Goal: Task Accomplishment & Management: Manage account settings

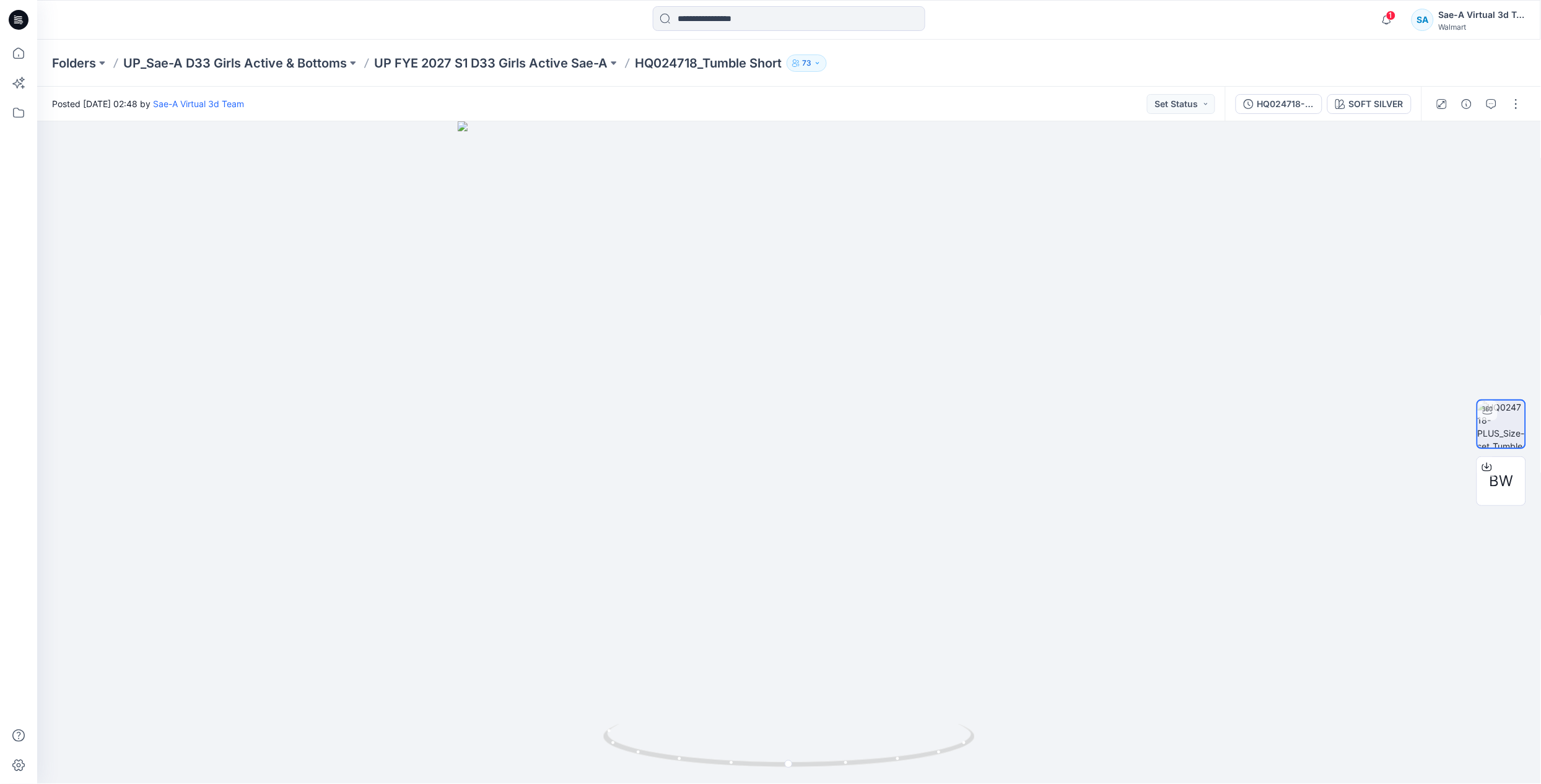
click at [461, 69] on p "UP FYE 2027 S1 D33 Girls Active Sae-A" at bounding box center [490, 63] width 233 height 17
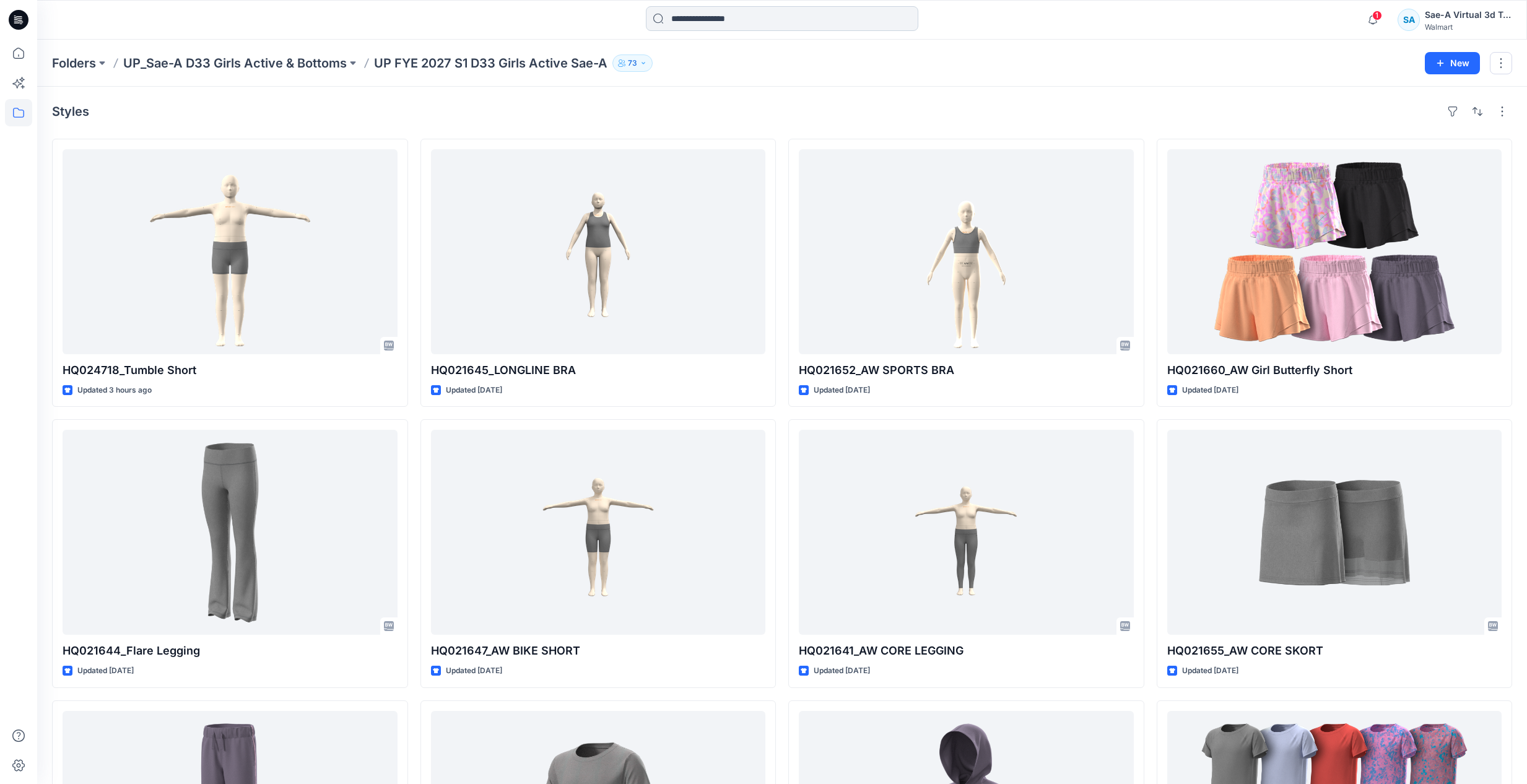
drag, startPoint x: 686, startPoint y: 20, endPoint x: 694, endPoint y: 20, distance: 8.0
click at [686, 20] on input at bounding box center [782, 18] width 272 height 25
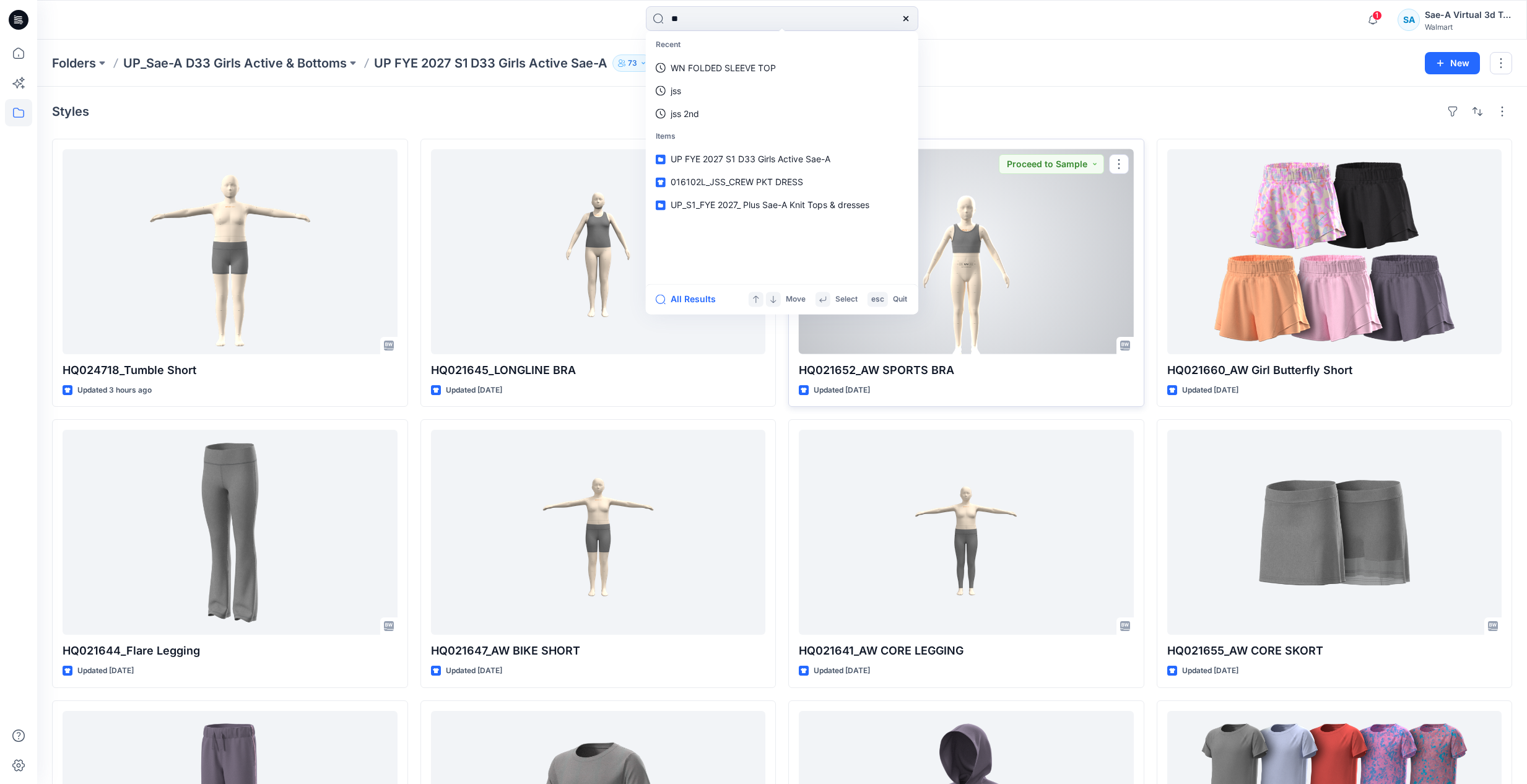
type input "*"
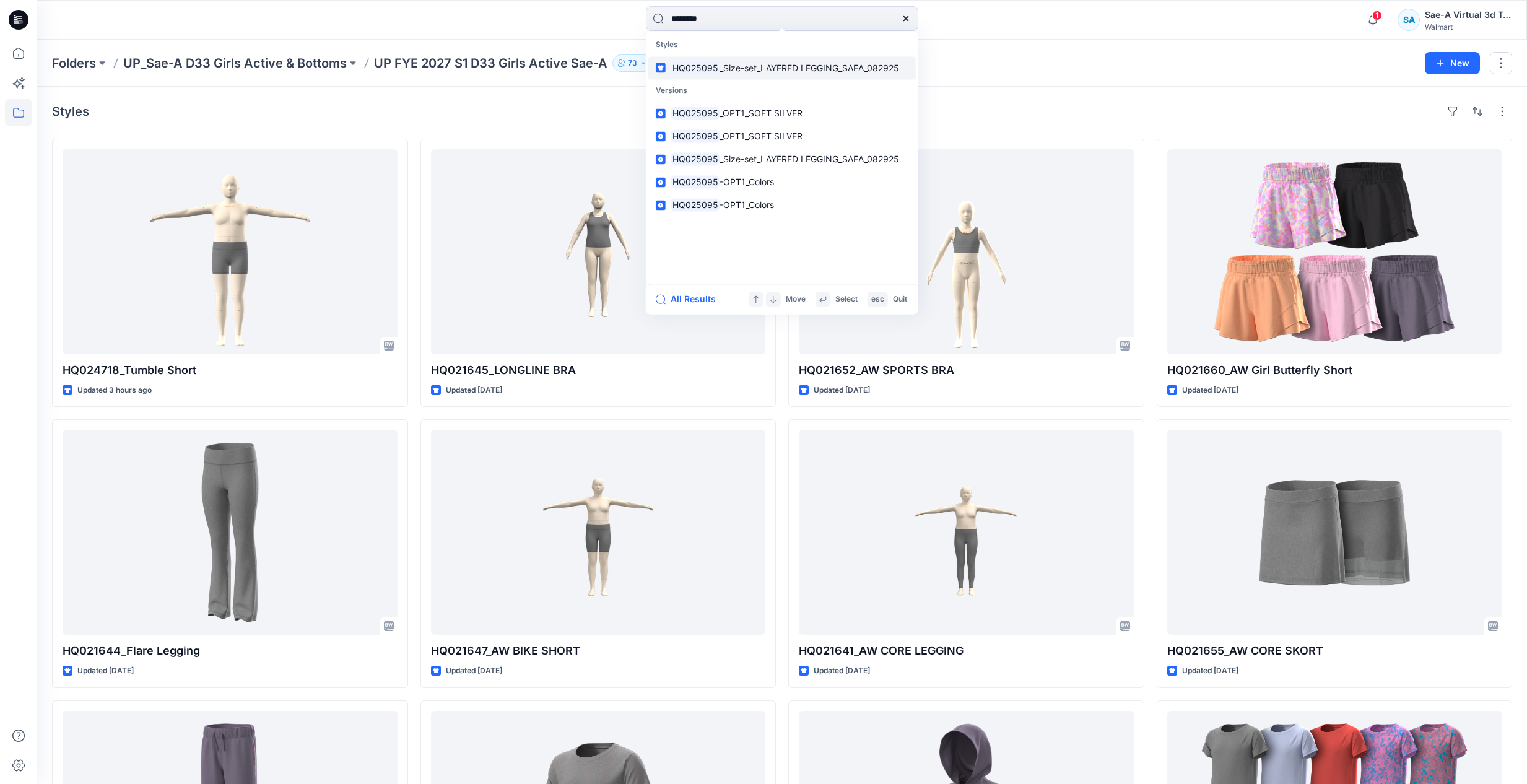
type input "********"
click at [817, 76] on link "HQ025095 _Size-set_LAYERED LEGGING_SAEA_082925" at bounding box center [782, 68] width 267 height 23
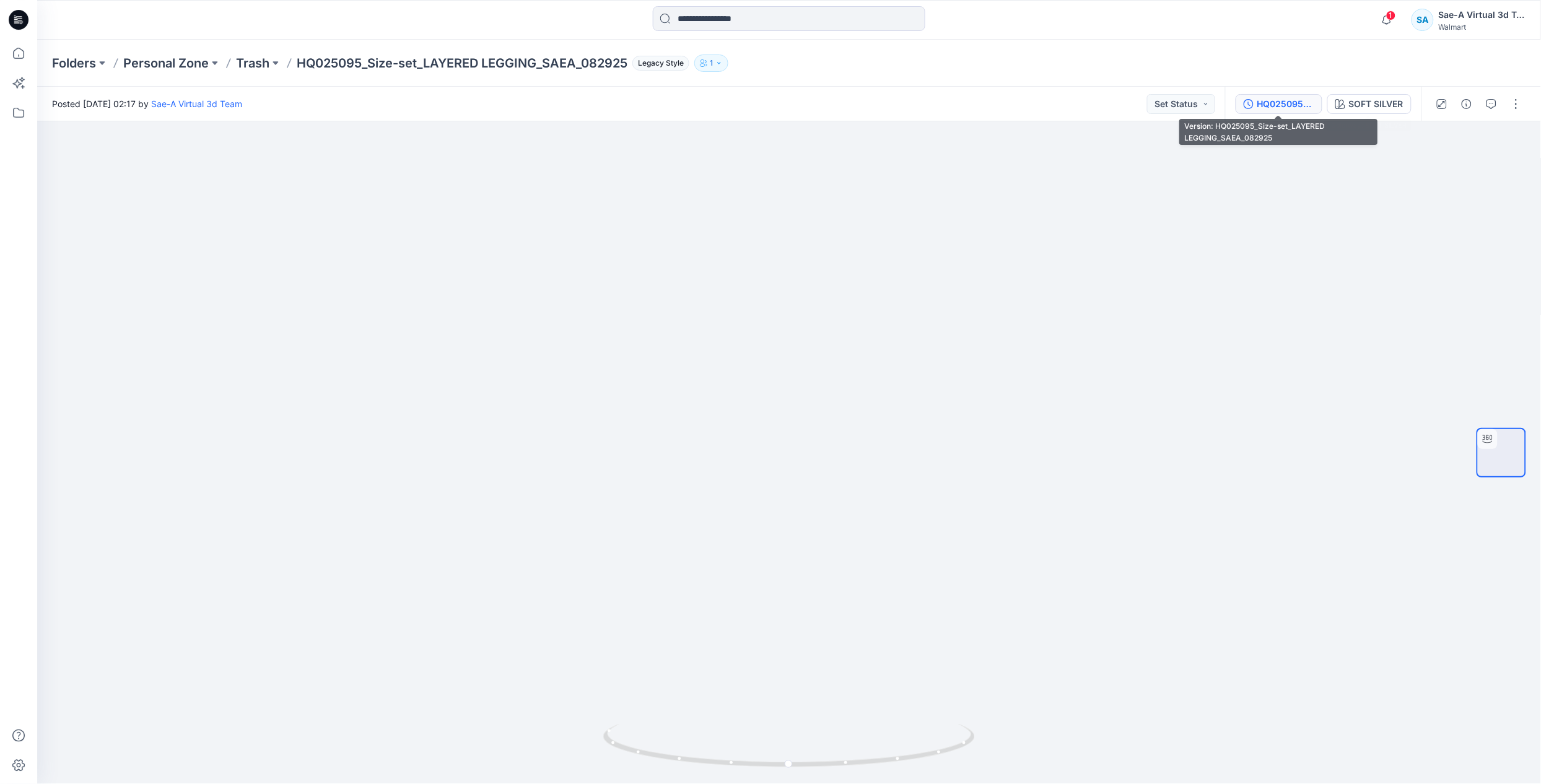
click at [1290, 109] on div "HQ025095_Size-set_LAYERED LEGGING_SAEA_082925" at bounding box center [1286, 104] width 57 height 14
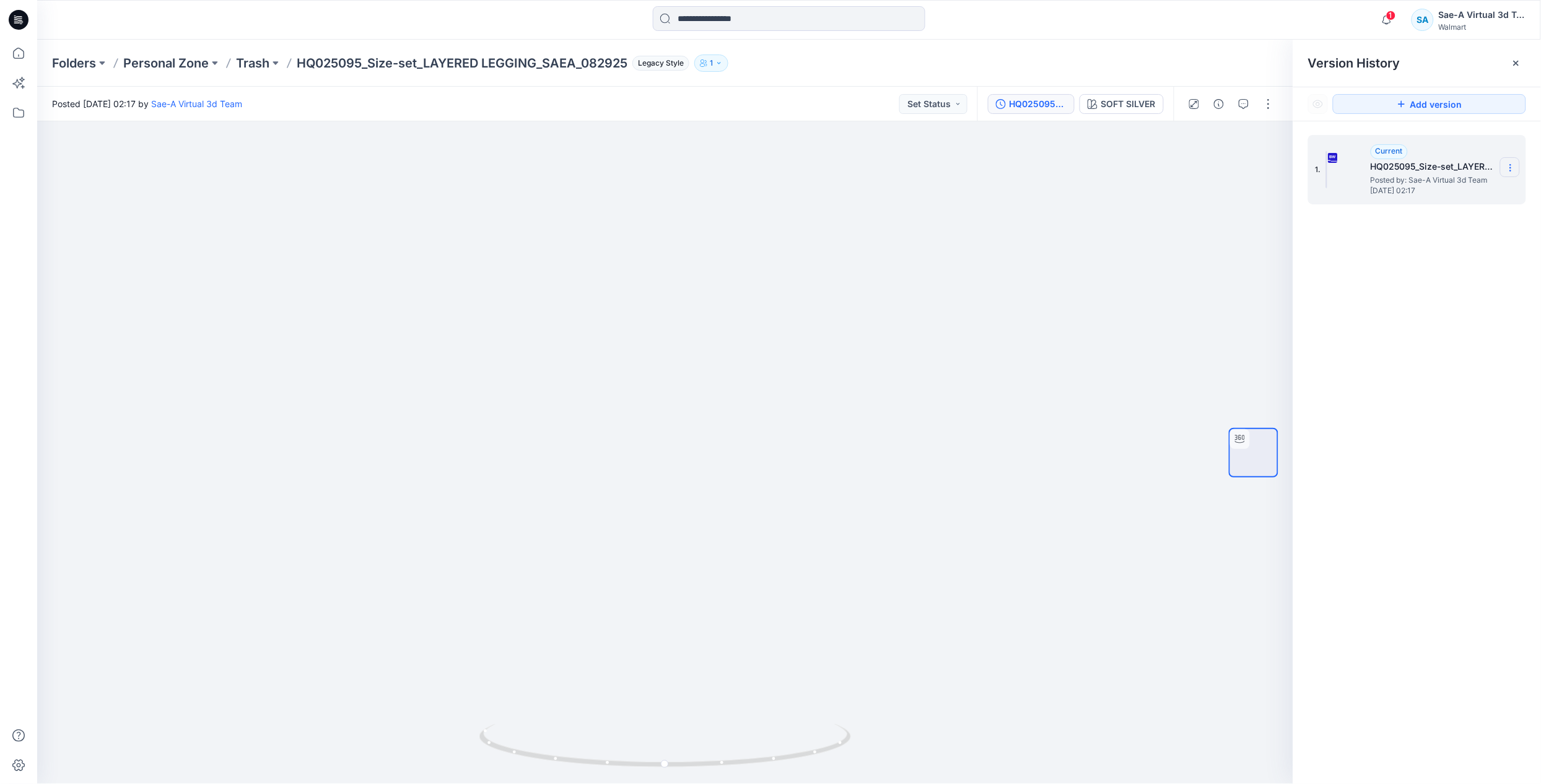
click at [1511, 168] on icon at bounding box center [1510, 168] width 1 height 1
click at [1466, 219] on span "Duplicate Version" at bounding box center [1431, 217] width 70 height 15
click at [1511, 169] on icon at bounding box center [1511, 168] width 10 height 10
click at [1447, 322] on div "2. Current HQ025095_Size-set_LAYERED LEGGING_SAEA_082925 Posted by: Sae-A Virtu…" at bounding box center [1417, 461] width 248 height 680
click at [1508, 256] on icon at bounding box center [1511, 253] width 10 height 10
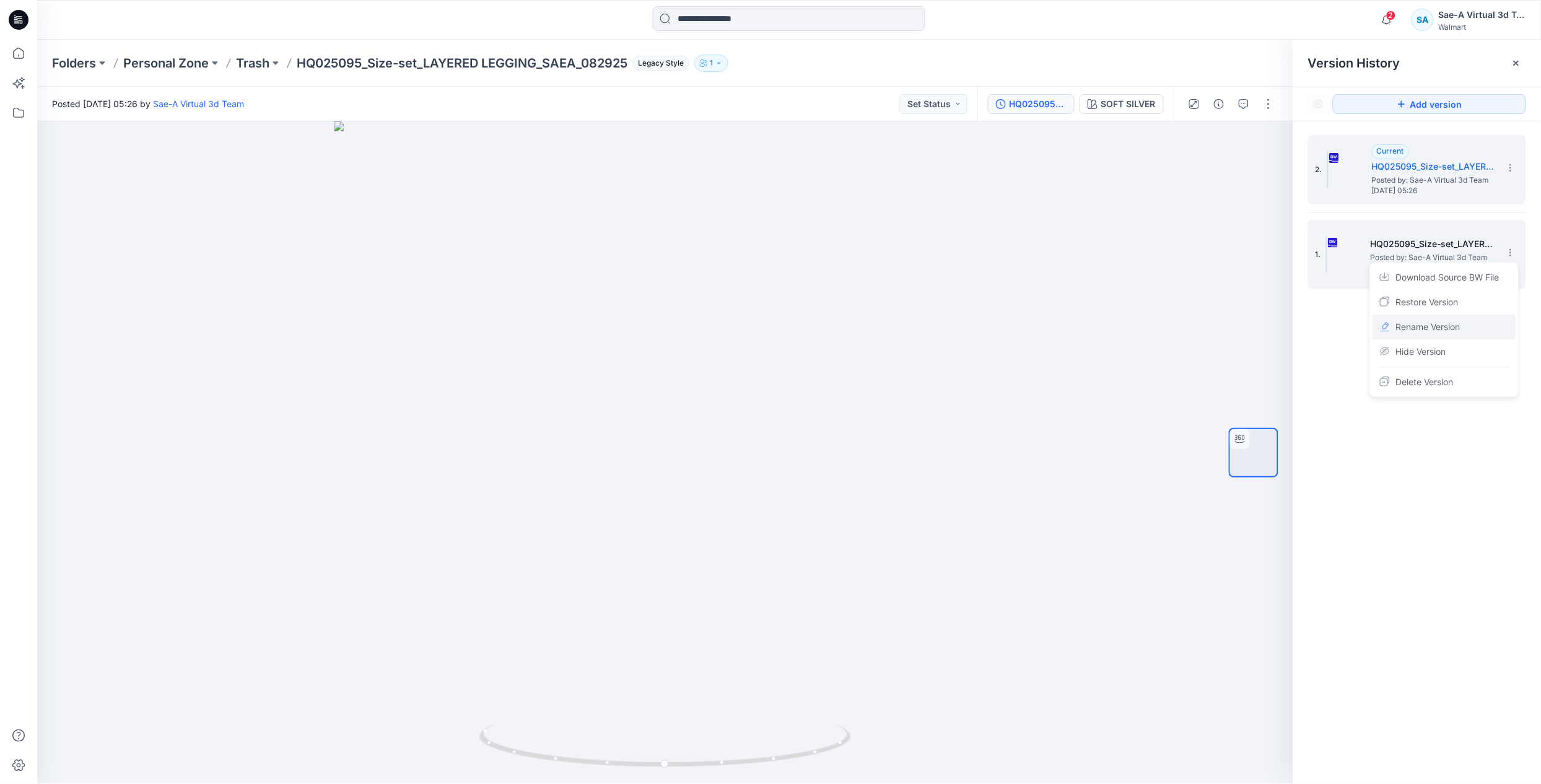
click at [1437, 326] on span "Rename Version" at bounding box center [1428, 327] width 64 height 15
click at [1454, 254] on input "**********" at bounding box center [1449, 250] width 137 height 20
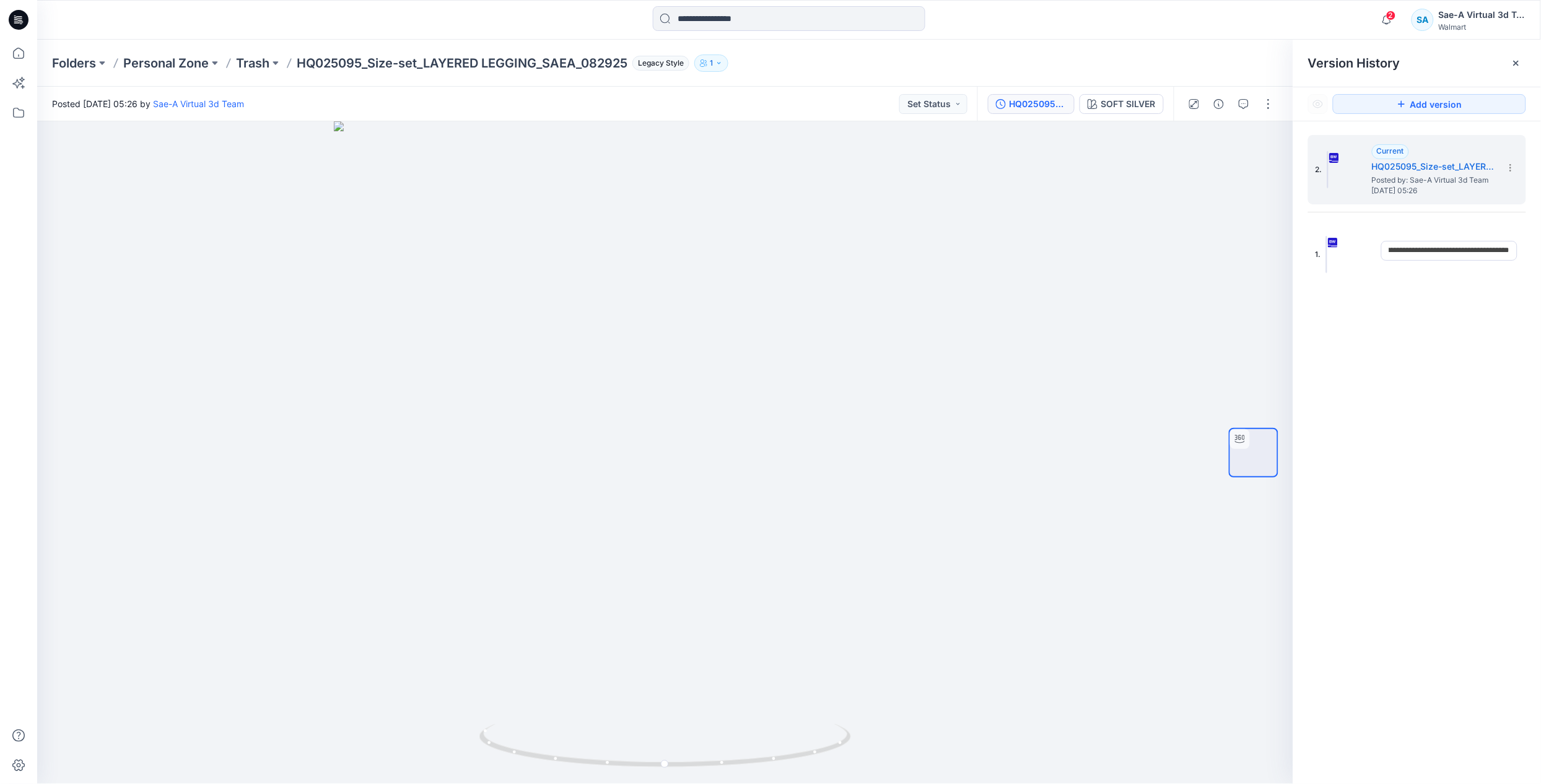
drag, startPoint x: 1407, startPoint y: 254, endPoint x: 1569, endPoint y: 252, distance: 162.0
click at [1540, 252] on html "2 Notifications Your style HQ024718_Tumble Short has been updated with HQ024718…" at bounding box center [770, 392] width 1541 height 784
drag, startPoint x: 1463, startPoint y: 251, endPoint x: 1527, endPoint y: 253, distance: 64.0
click at [1526, 253] on div "**********" at bounding box center [1417, 255] width 218 height 69
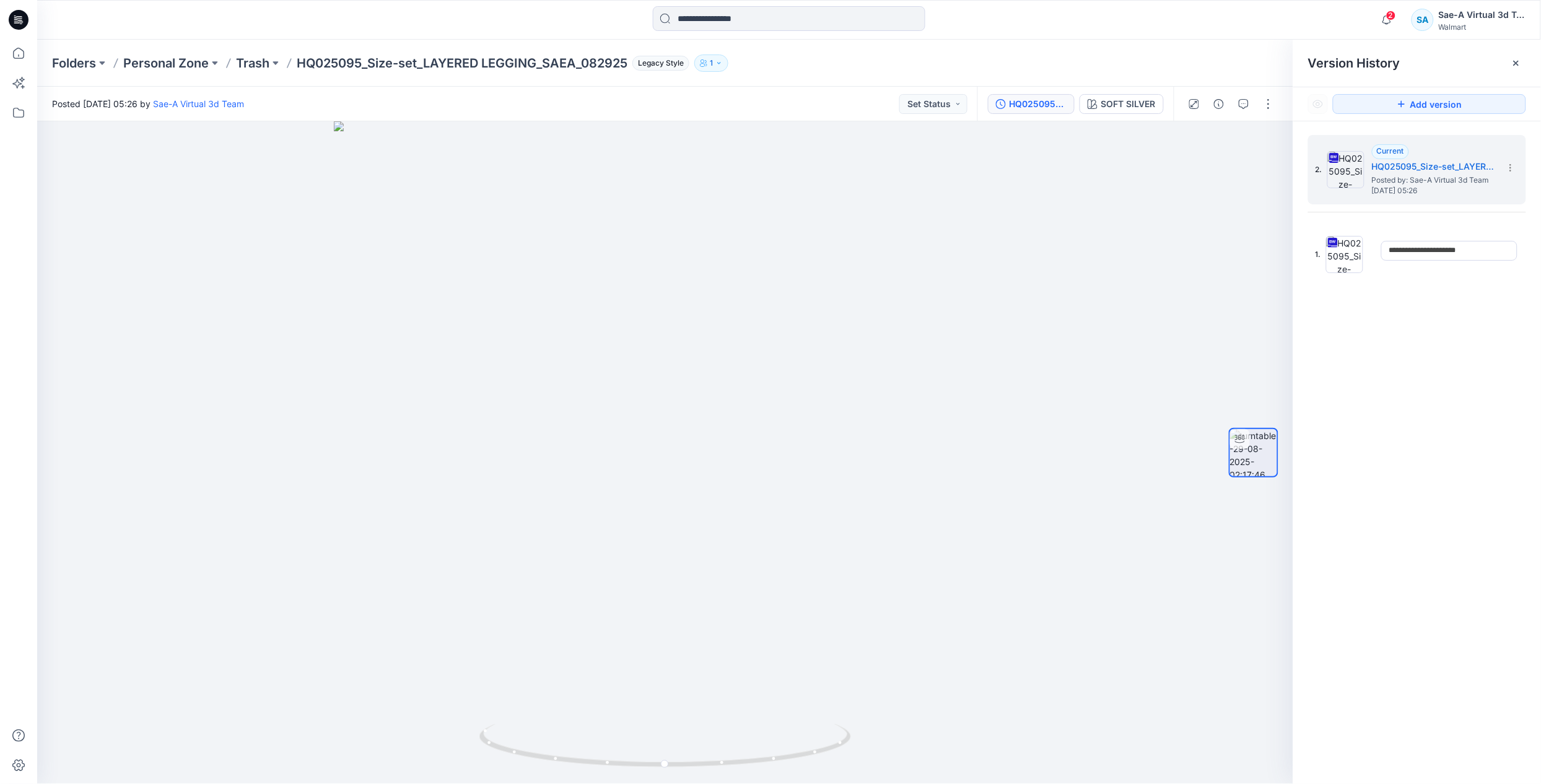
type input "**********"
click at [1443, 325] on div "**********" at bounding box center [1417, 461] width 248 height 680
click at [1509, 167] on icon at bounding box center [1511, 168] width 10 height 10
click at [1442, 241] on span "Rename Version" at bounding box center [1428, 242] width 64 height 15
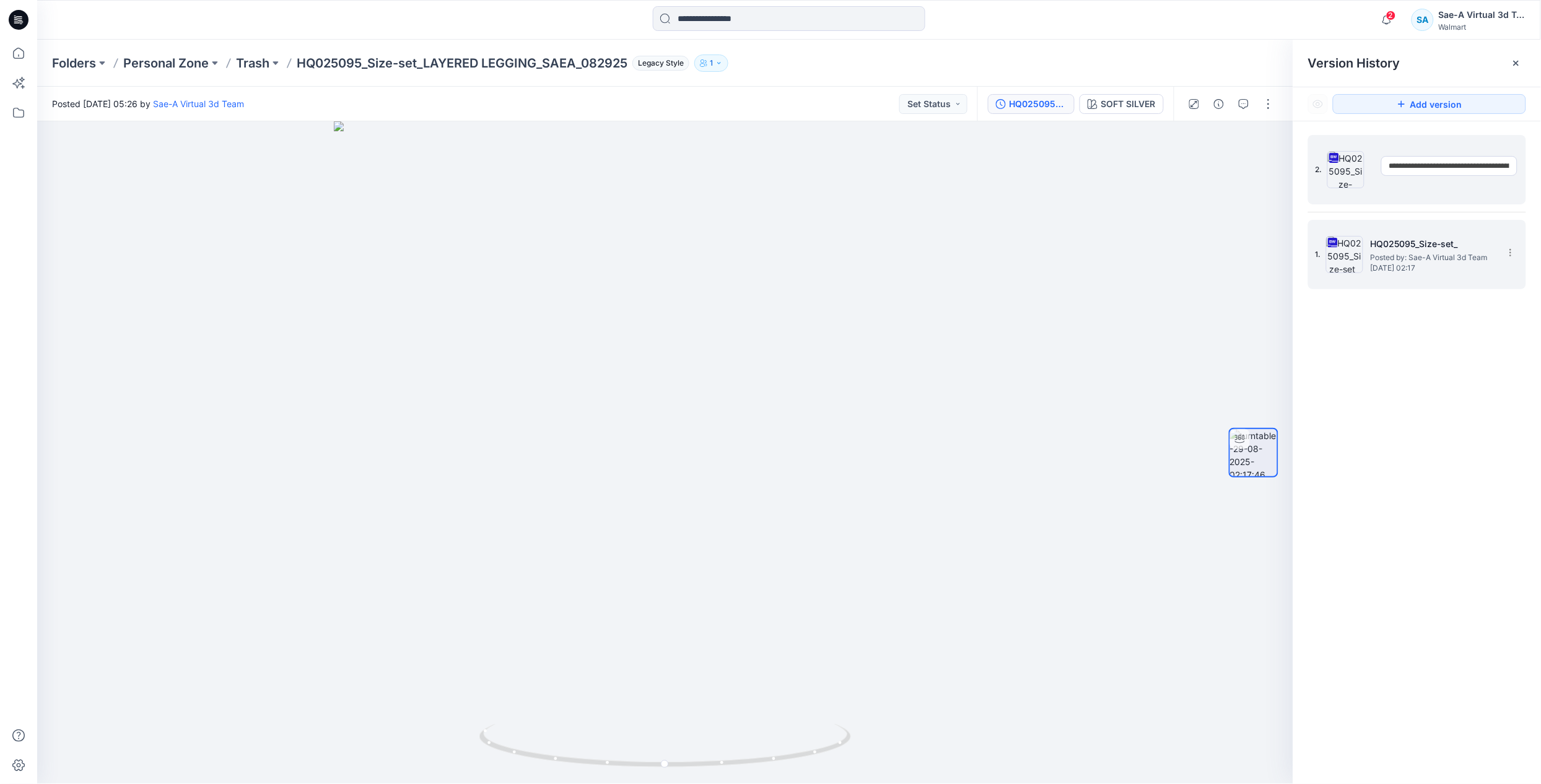
scroll to position [0, 76]
click at [1506, 248] on icon at bounding box center [1511, 253] width 10 height 10
click at [1436, 327] on span "Rename Version" at bounding box center [1428, 327] width 64 height 15
click at [1477, 251] on input "**********" at bounding box center [1449, 250] width 137 height 20
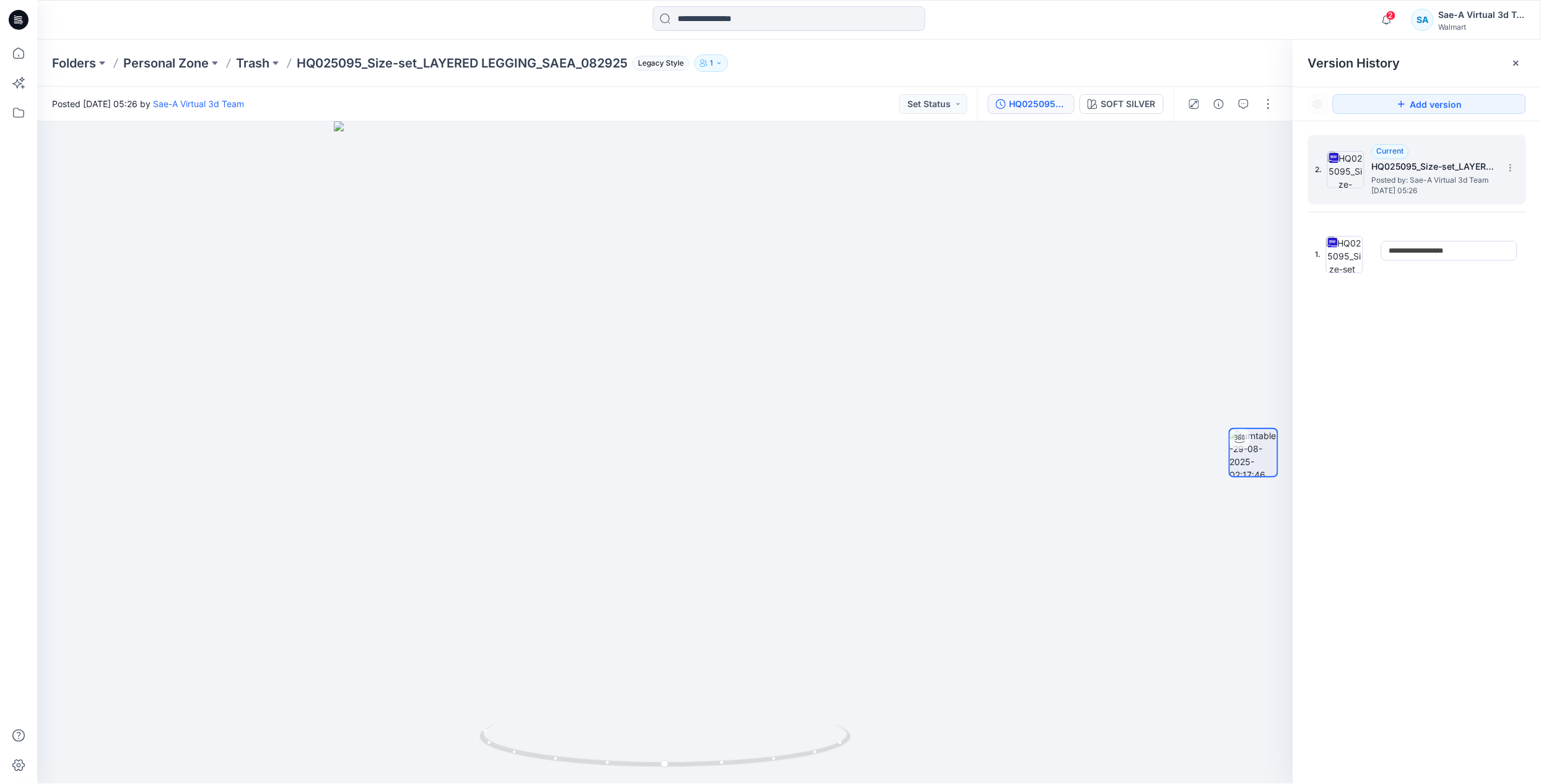
type input "**********"
click at [1461, 346] on div "**********" at bounding box center [1417, 461] width 248 height 680
click at [1512, 166] on icon at bounding box center [1511, 168] width 10 height 10
click at [1454, 236] on span "Rename Version" at bounding box center [1428, 242] width 64 height 15
click at [1436, 167] on input "**********" at bounding box center [1449, 166] width 137 height 20
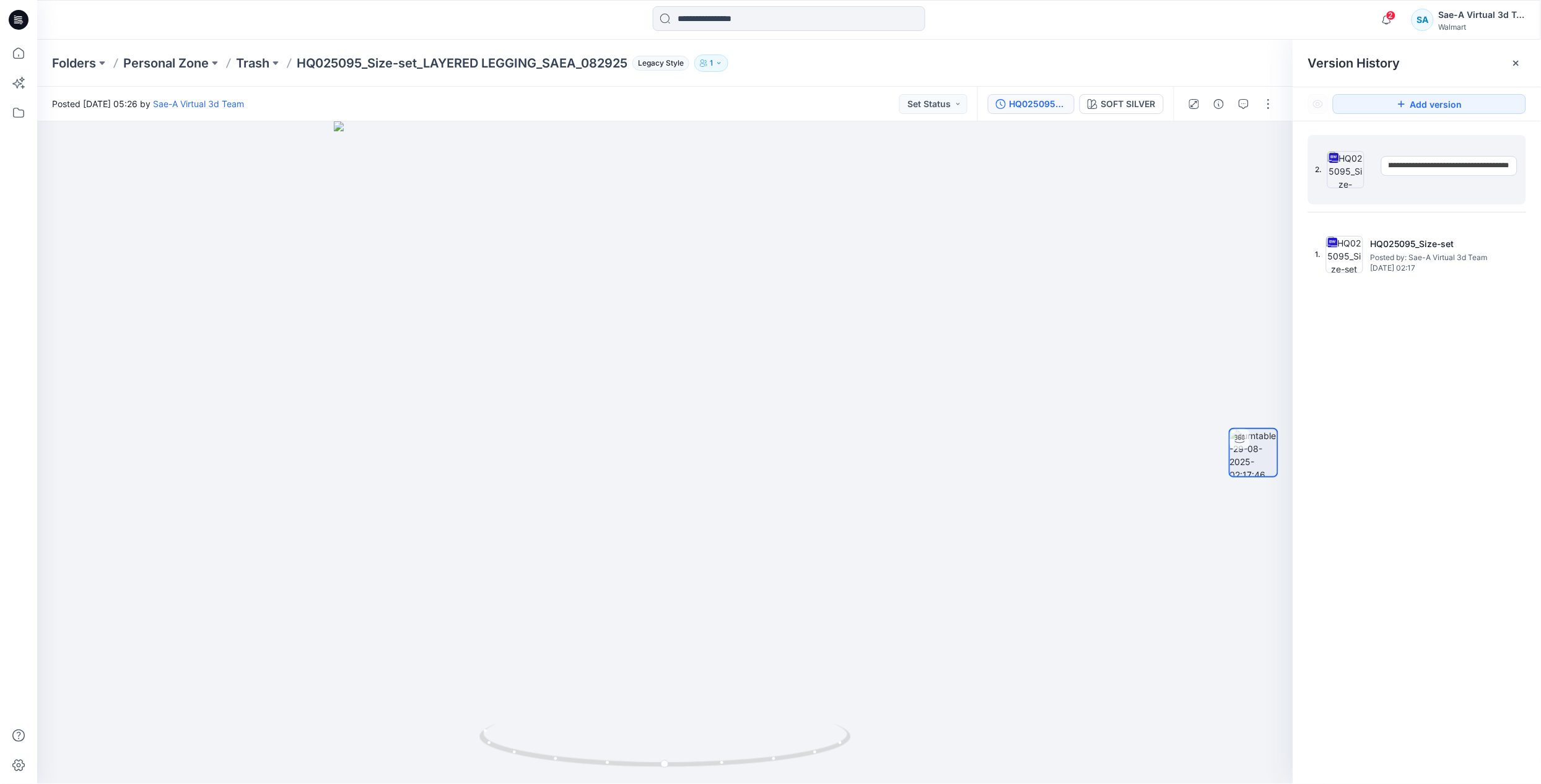
drag, startPoint x: 1408, startPoint y: 169, endPoint x: 1573, endPoint y: 174, distance: 165.1
click at [1540, 174] on html "2 Notifications Your style HQ024718_Tumble Short has been updated with HQ024718…" at bounding box center [770, 392] width 1541 height 784
drag, startPoint x: 1464, startPoint y: 169, endPoint x: 1499, endPoint y: 169, distance: 35.0
click at [1499, 169] on input "**********" at bounding box center [1449, 166] width 137 height 20
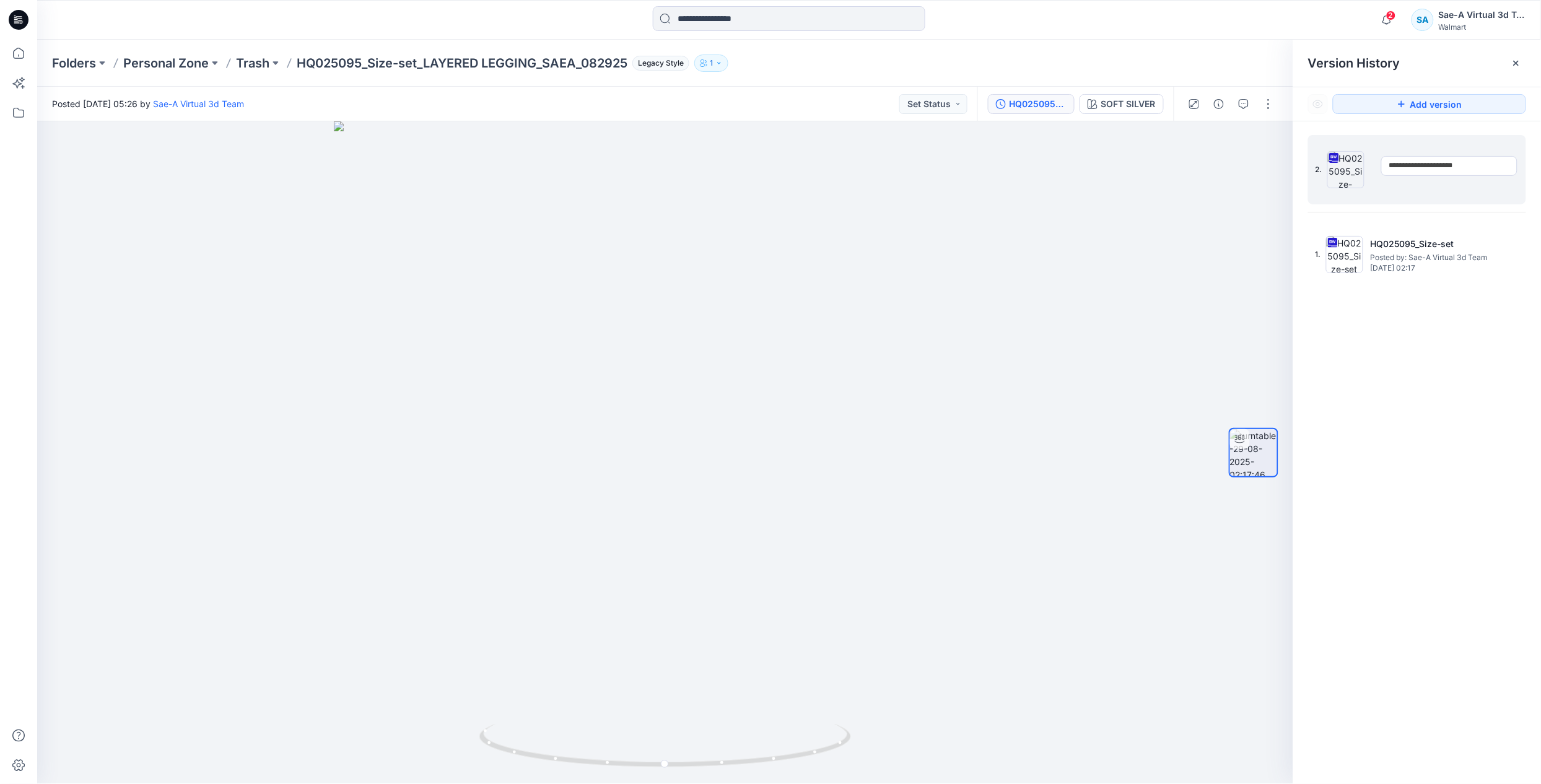
type input "**********"
click at [1402, 423] on div "2. Current HQ025095_Size-set_REV Posted by: Sae-A Virtual 3d Team Thursday, Sep…" at bounding box center [1417, 461] width 248 height 680
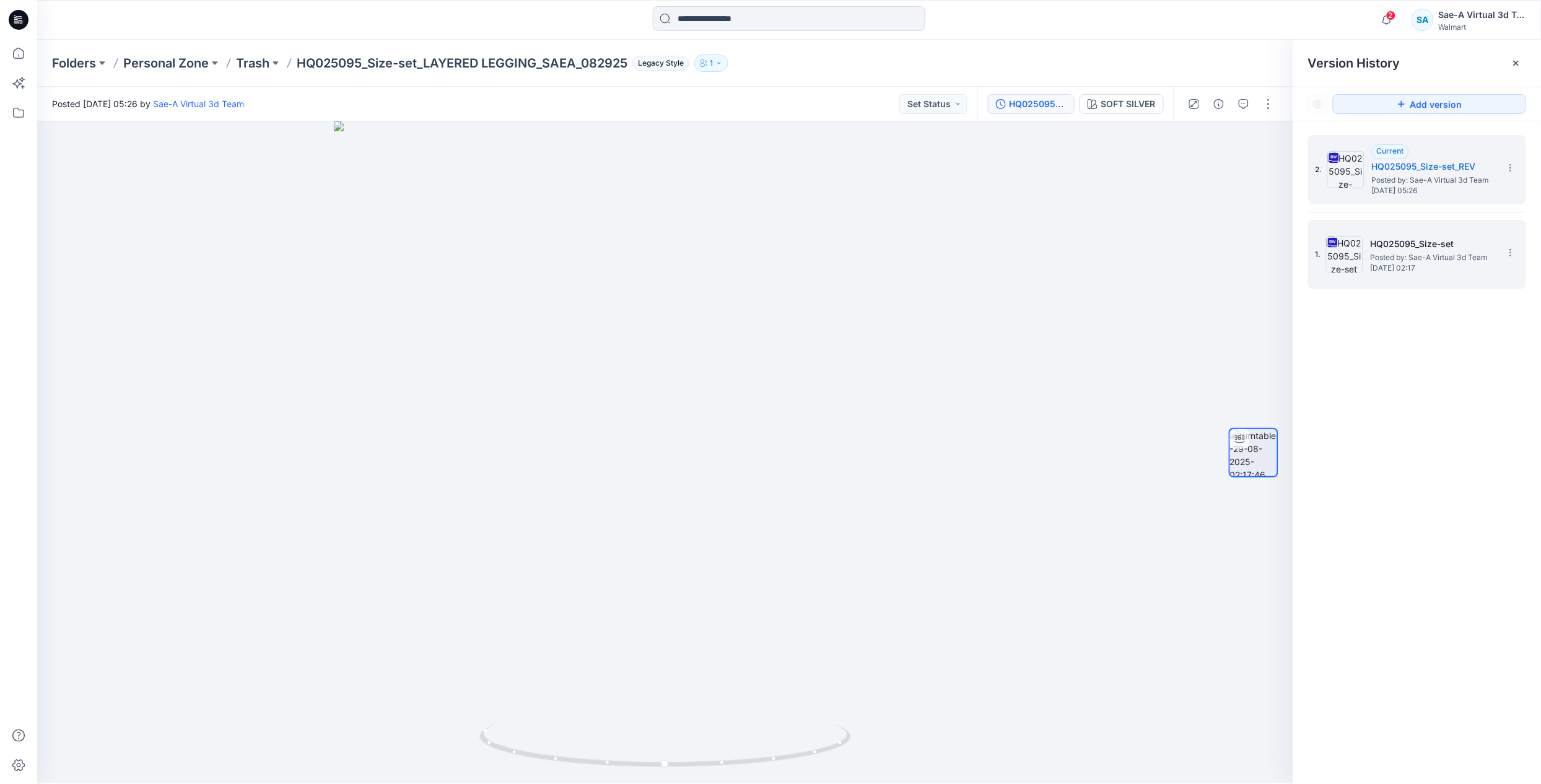
click at [1434, 270] on span "Friday, August 29, 2025 02:17" at bounding box center [1433, 268] width 124 height 9
click at [1404, 174] on span "Posted by: Sae-A Virtual 3d Team" at bounding box center [1434, 180] width 124 height 13
click at [1406, 244] on h5 "HQ025095_Size-set" at bounding box center [1433, 244] width 124 height 15
click at [1434, 169] on h5 "HQ025095_Size-set_REV" at bounding box center [1434, 167] width 124 height 15
click at [15, 54] on icon at bounding box center [18, 53] width 27 height 27
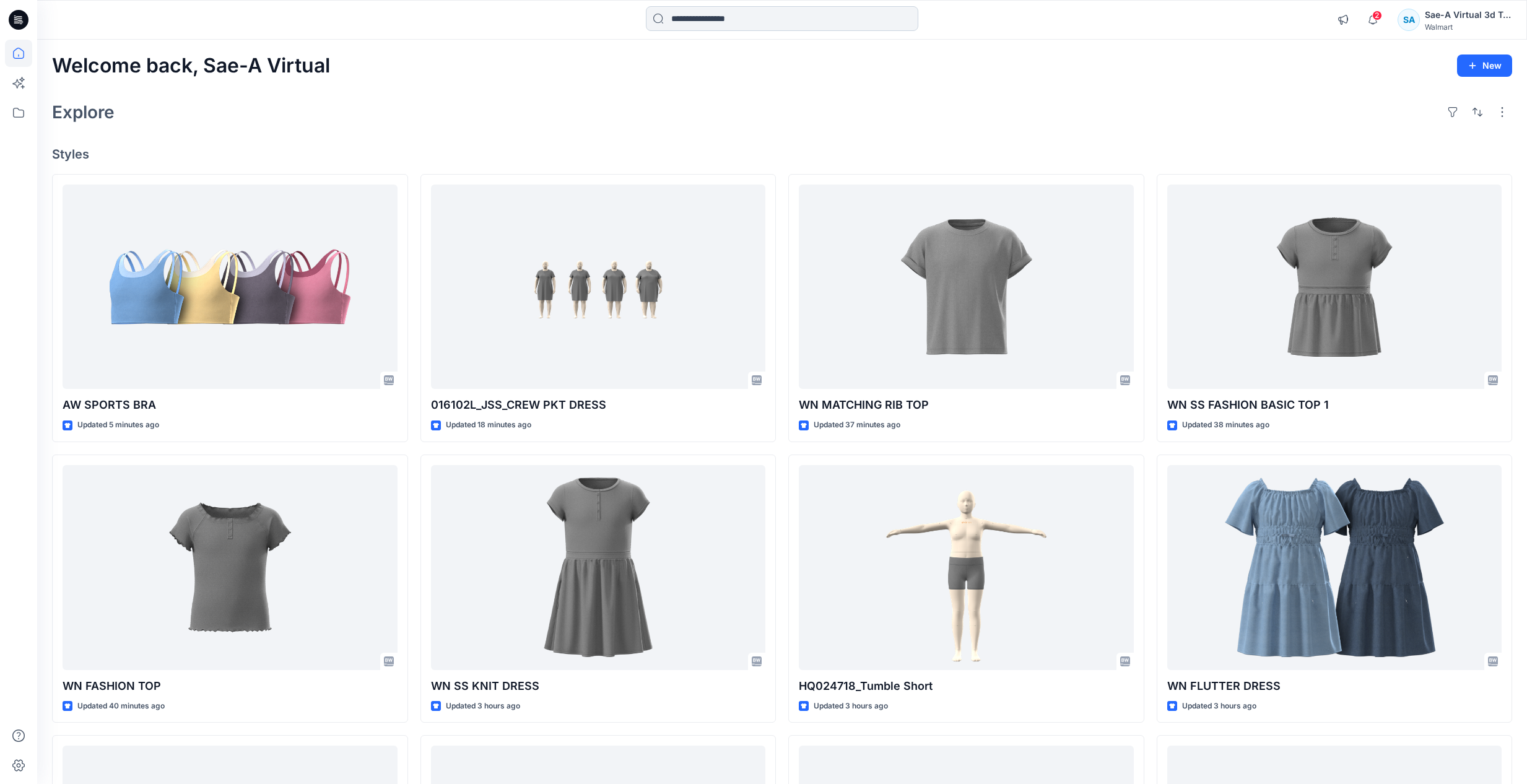
click at [750, 25] on input at bounding box center [782, 18] width 272 height 25
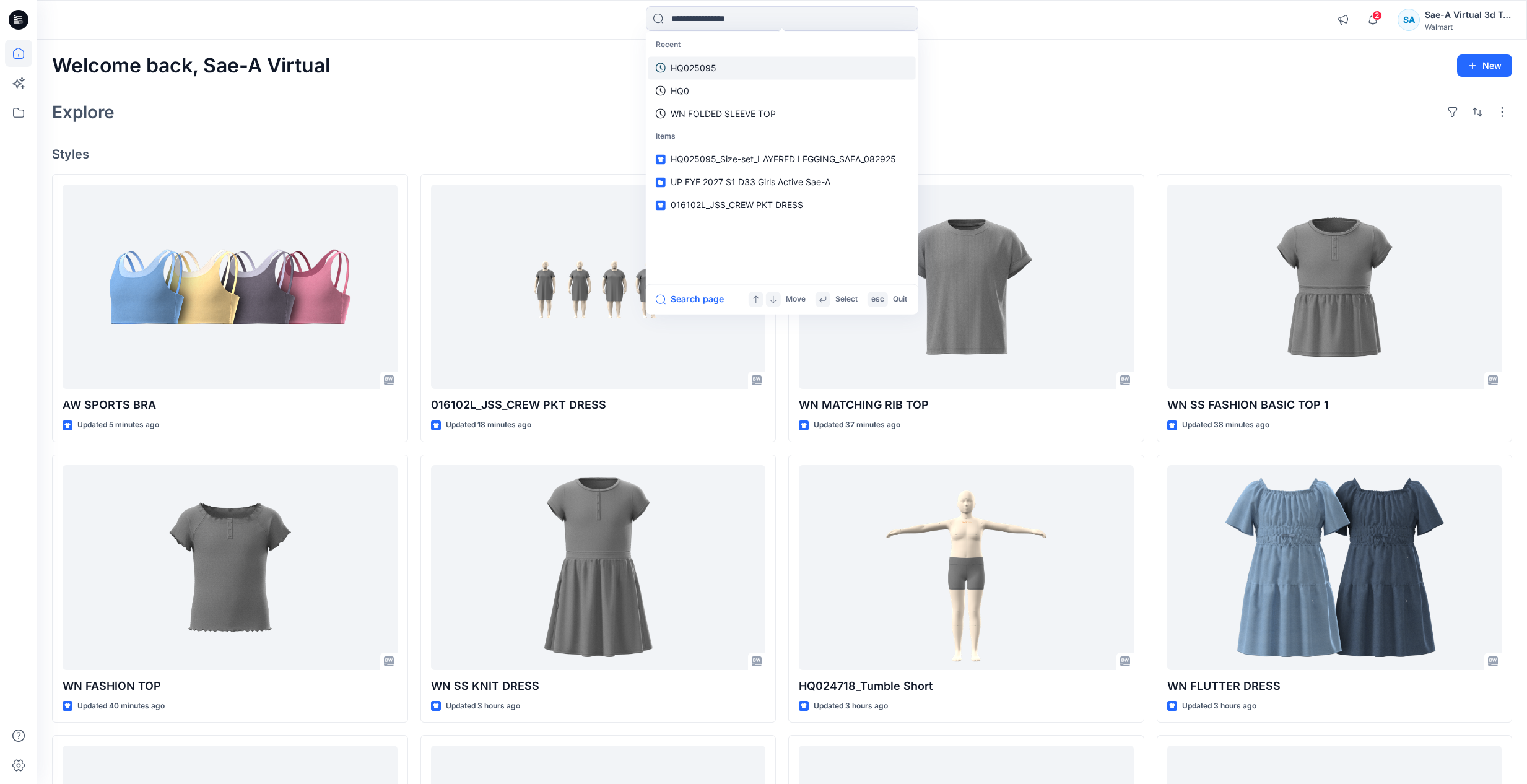
click at [726, 62] on link "HQ025095" at bounding box center [782, 68] width 267 height 23
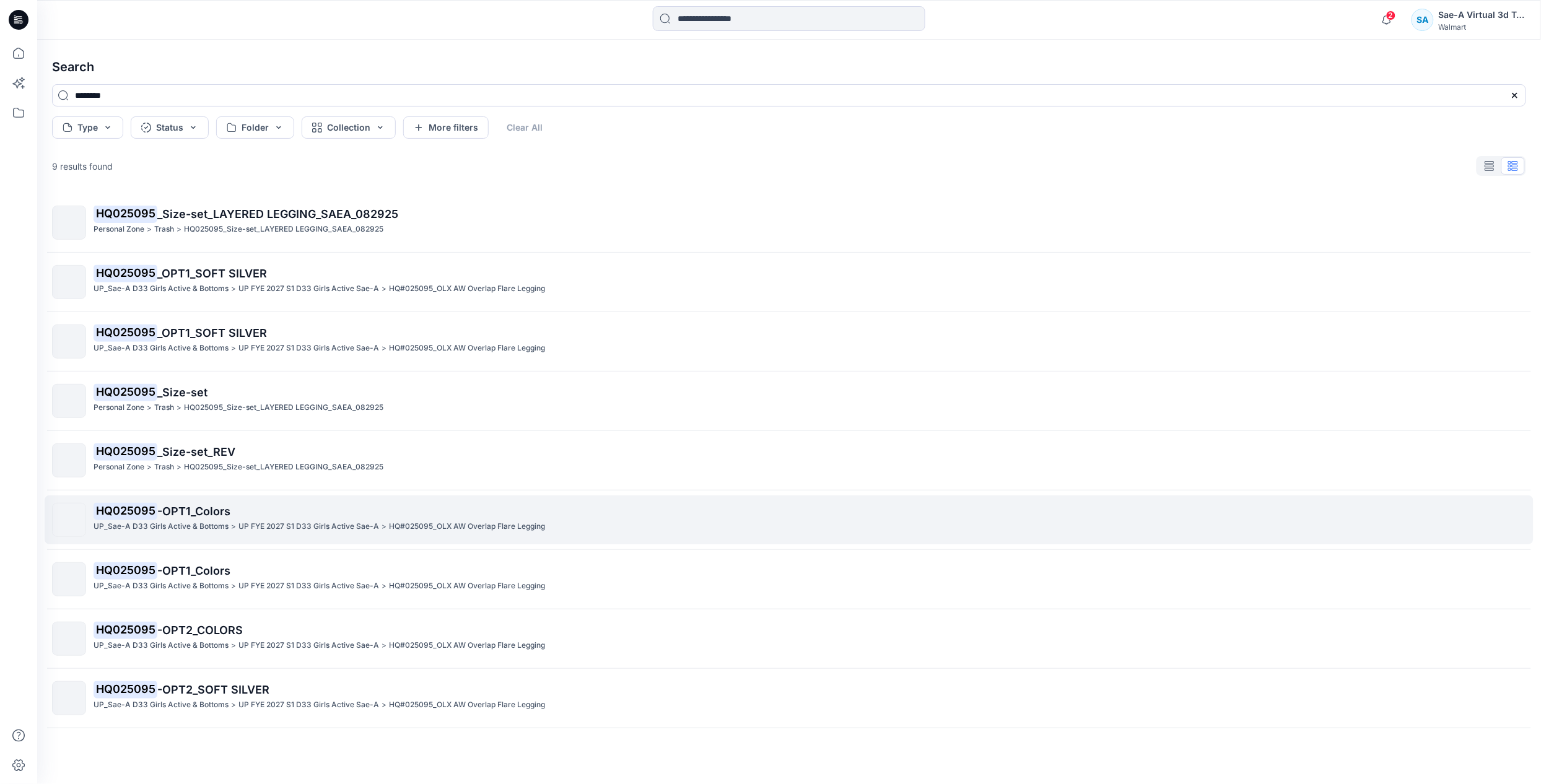
click at [192, 517] on span "-OPT1_Colors" at bounding box center [194, 511] width 73 height 13
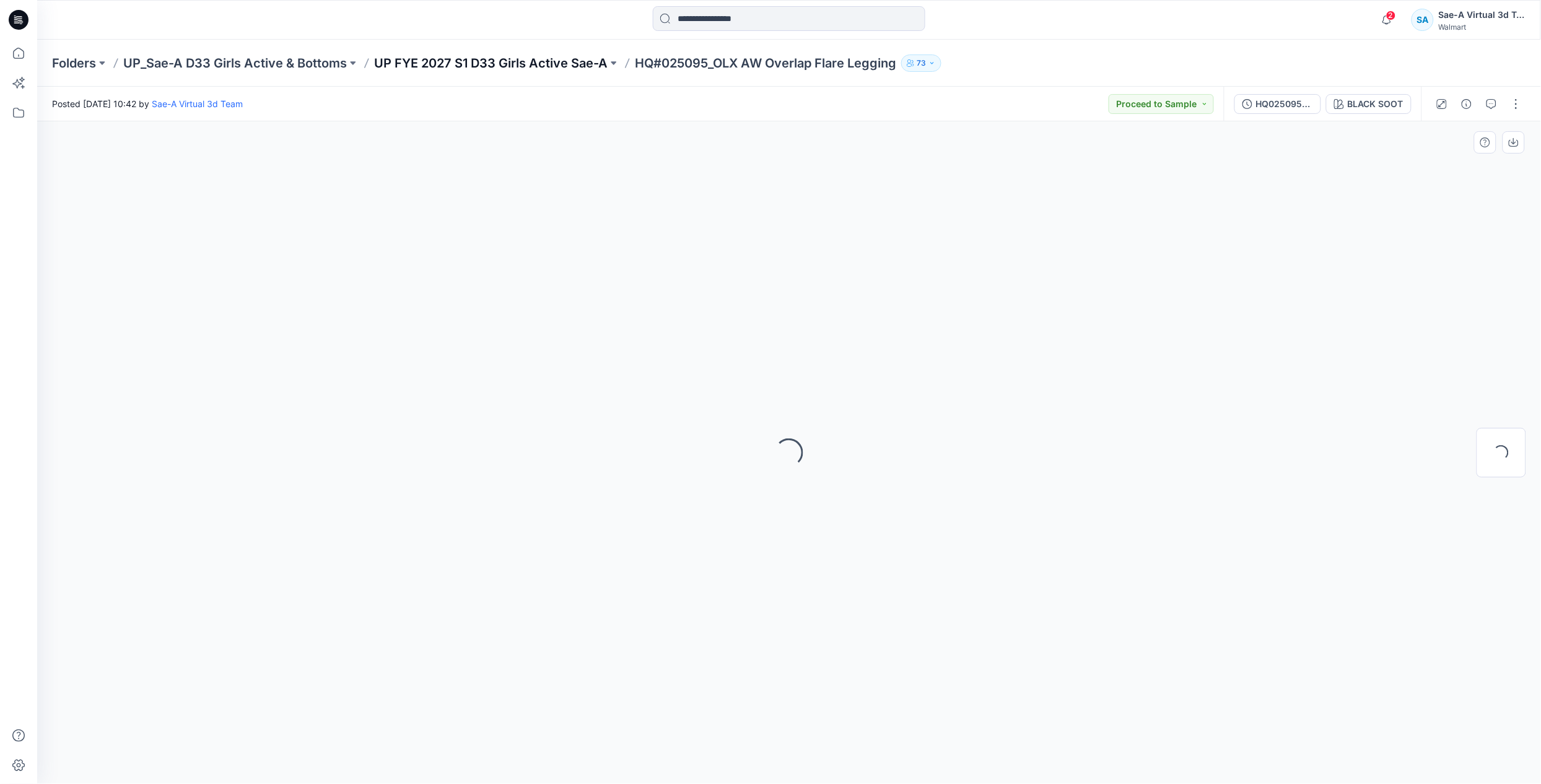
click at [499, 61] on p "UP FYE 2027 S1 D33 Girls Active Sae-A" at bounding box center [490, 63] width 233 height 17
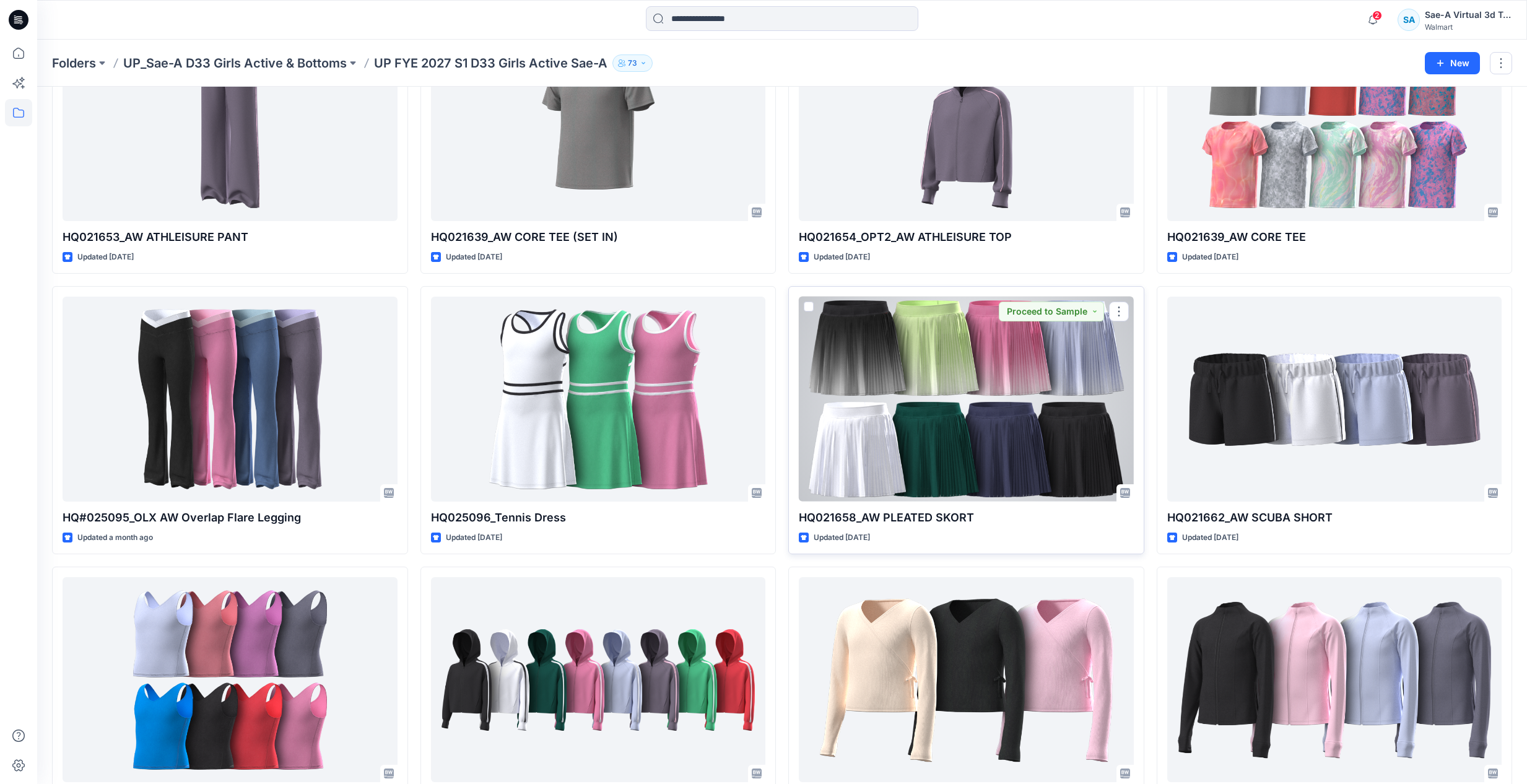
scroll to position [801, 0]
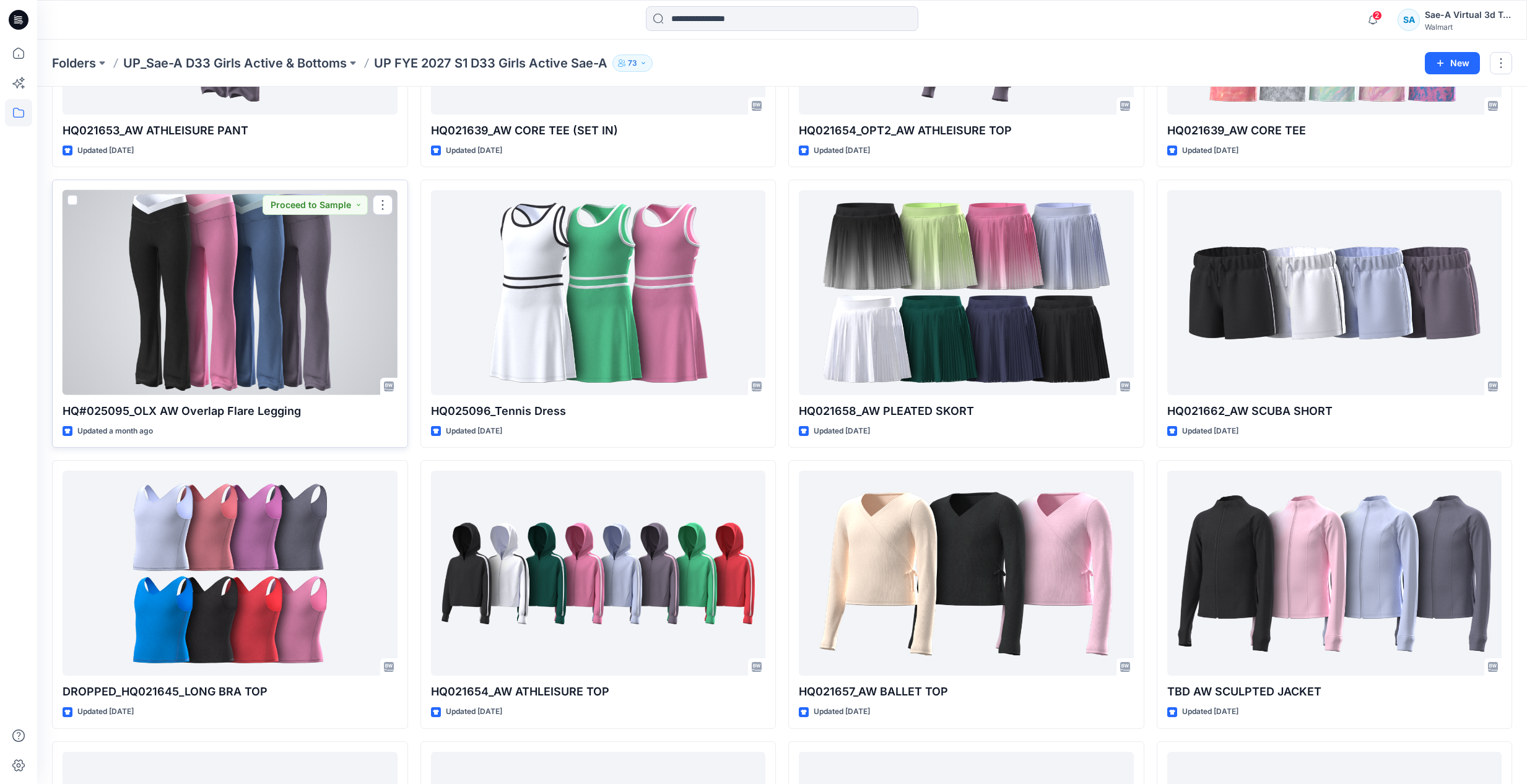
click at [147, 359] on div at bounding box center [230, 292] width 335 height 205
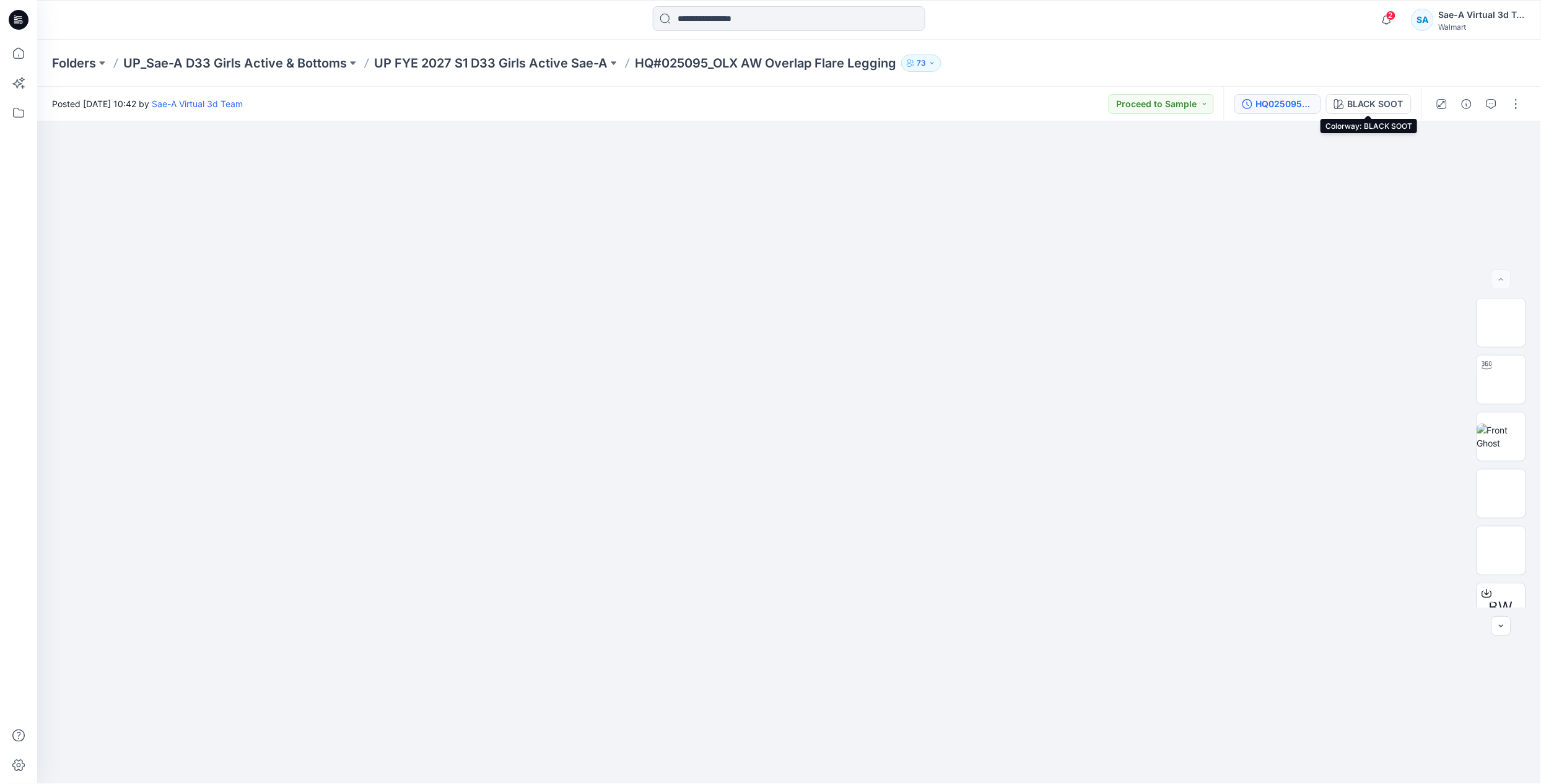
click at [1265, 95] on button "HQ025095-OPT2_COLORS" at bounding box center [1277, 104] width 87 height 20
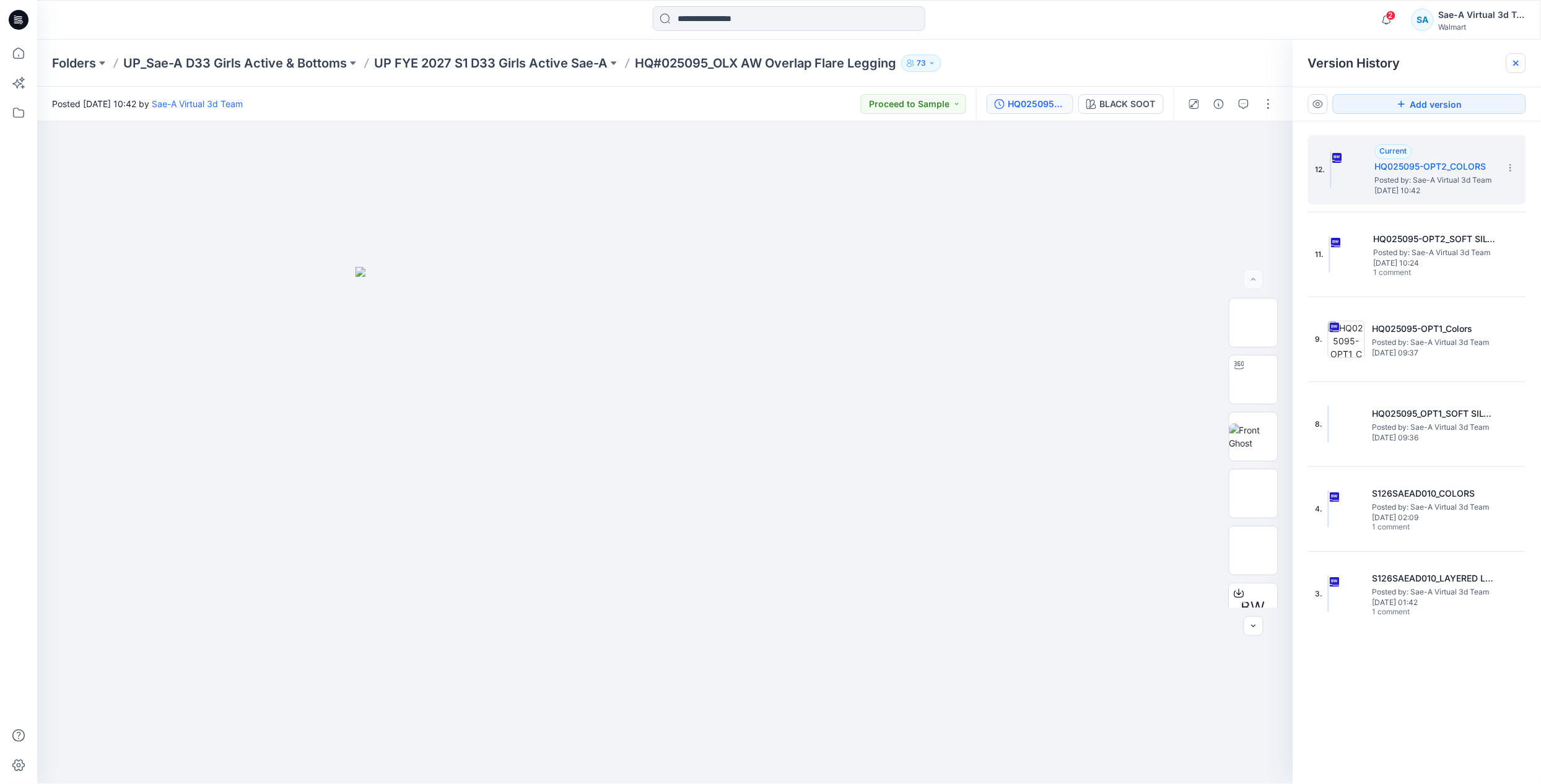
click at [1518, 59] on icon at bounding box center [1516, 63] width 10 height 10
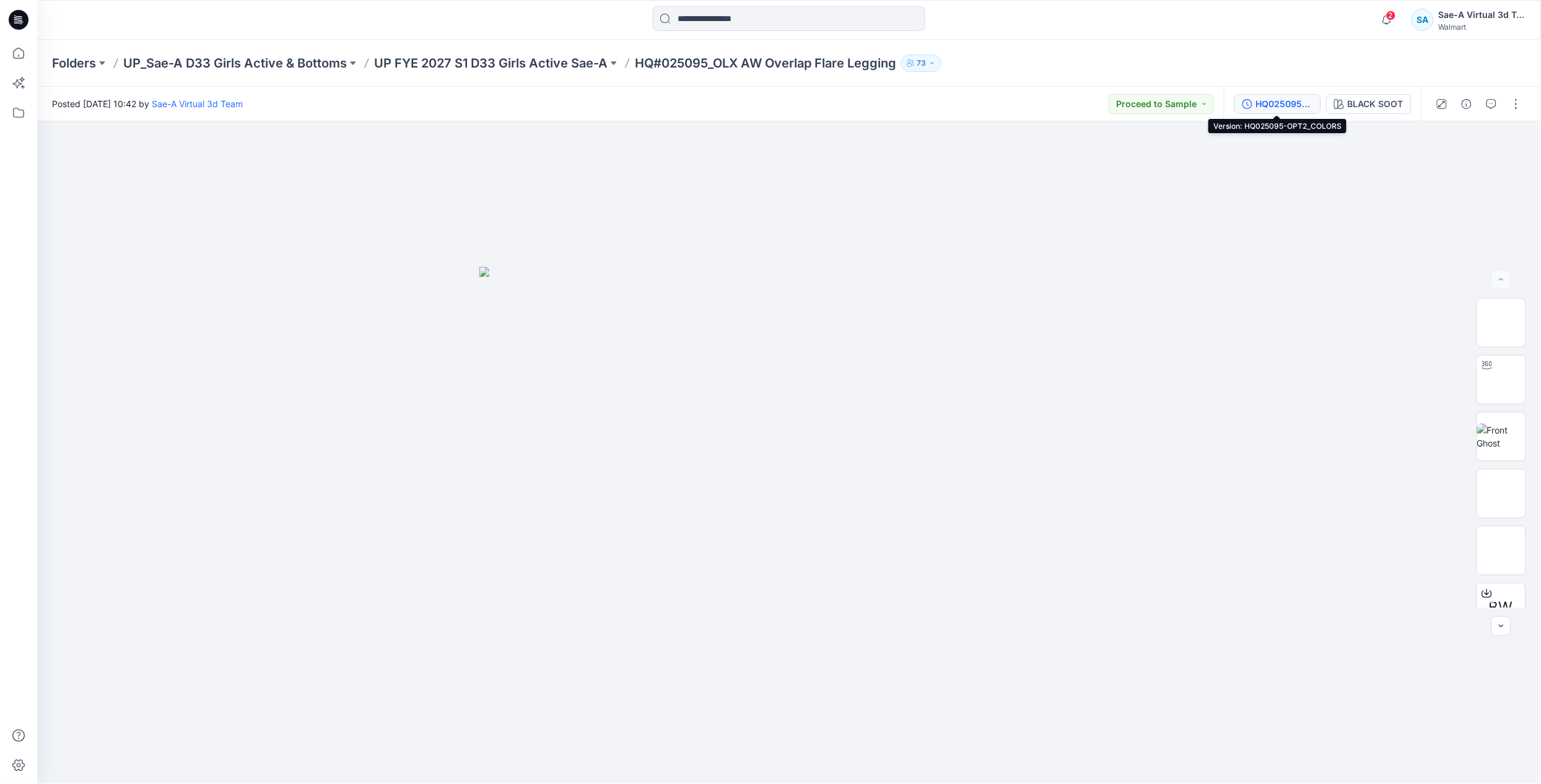
click at [1270, 106] on div "HQ025095-OPT2_COLORS" at bounding box center [1284, 104] width 57 height 14
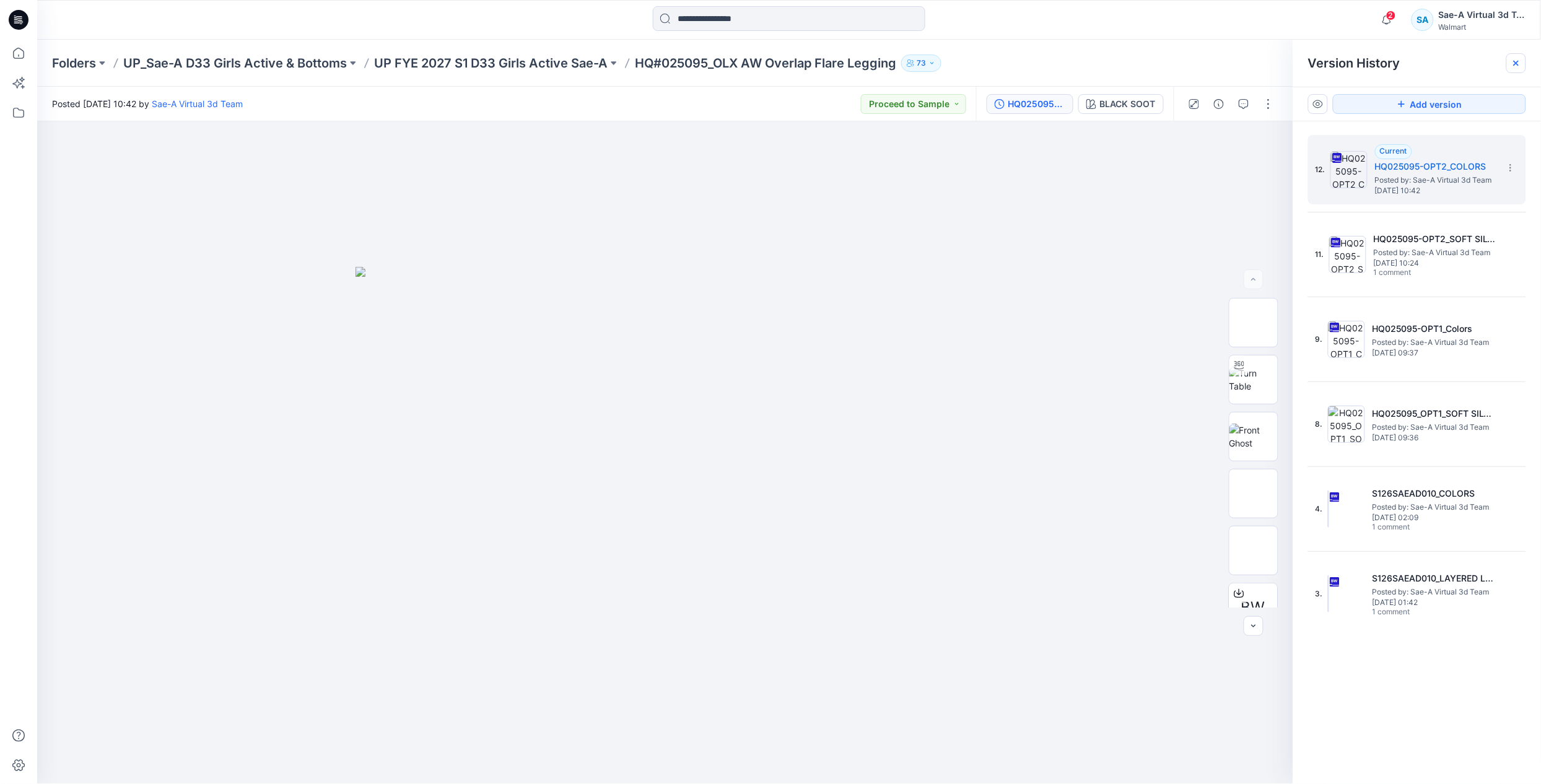
click at [1516, 59] on icon at bounding box center [1516, 63] width 10 height 10
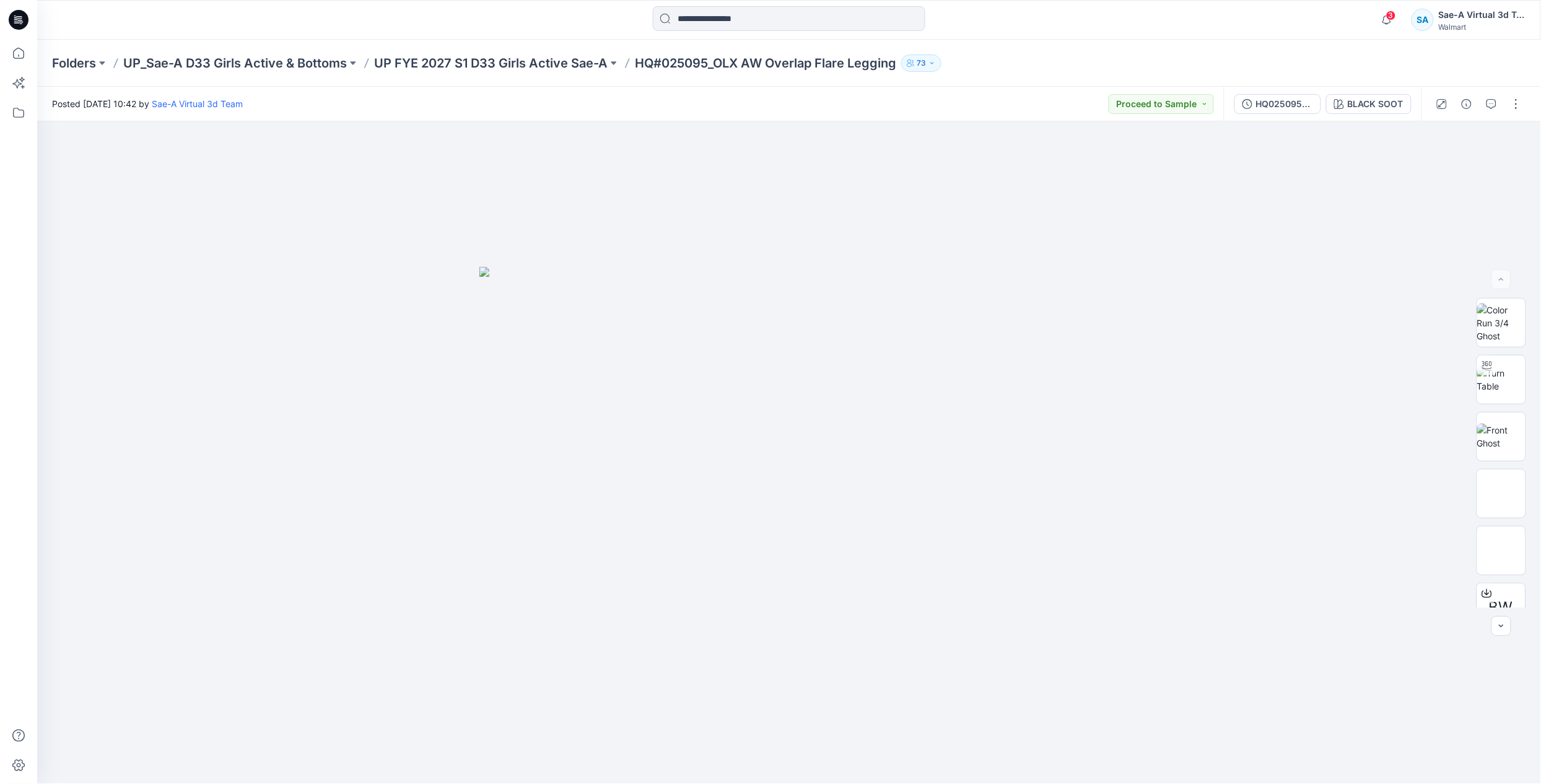
click at [950, 99] on div "Posted Wednesday, July 23, 2025 10:42 by Sae-A Virtual 3d Team Proceed to Sample" at bounding box center [631, 104] width 1187 height 34
click at [740, 18] on input at bounding box center [789, 18] width 272 height 25
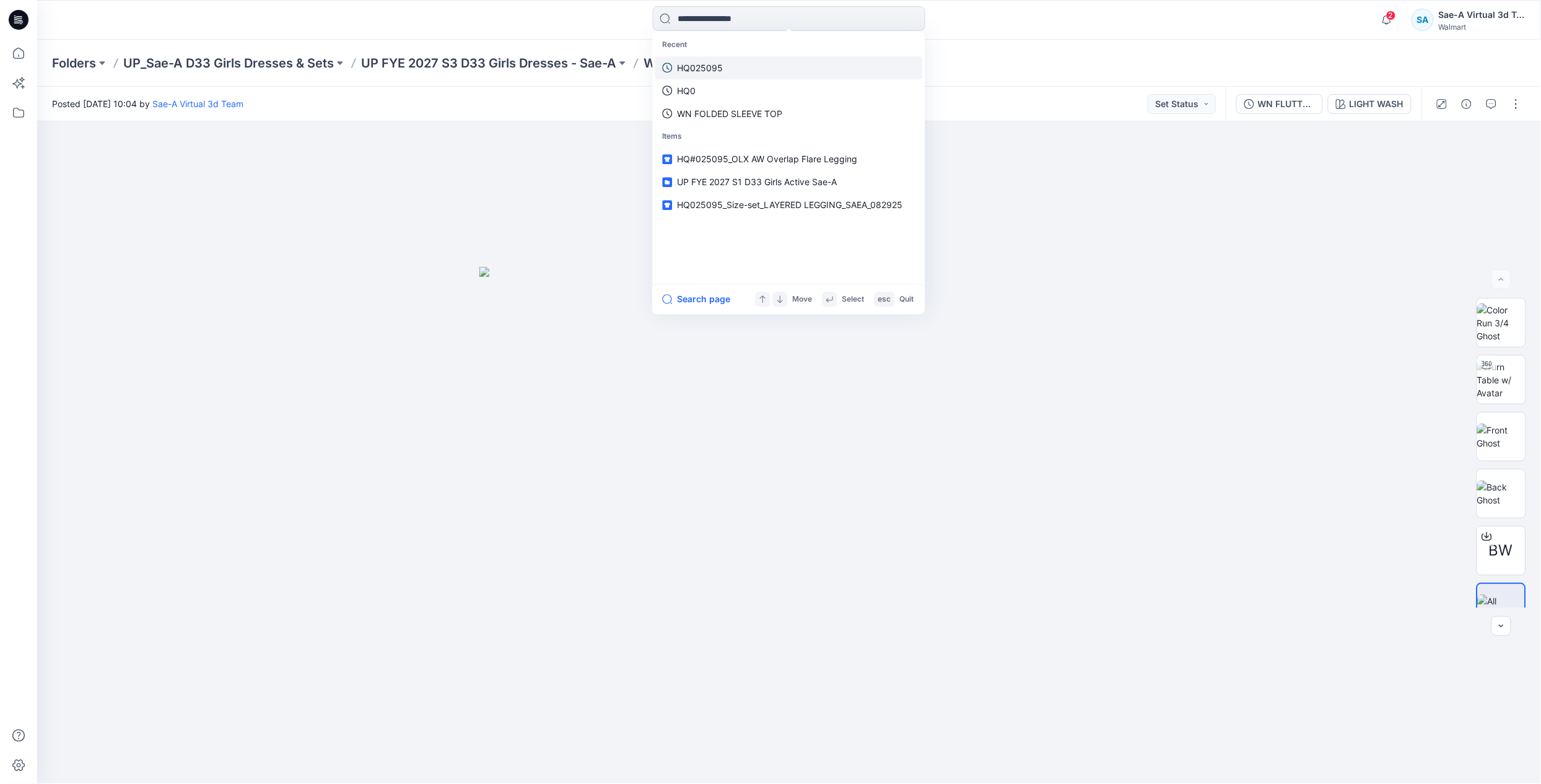
click at [737, 64] on link "HQ025095" at bounding box center [789, 68] width 267 height 23
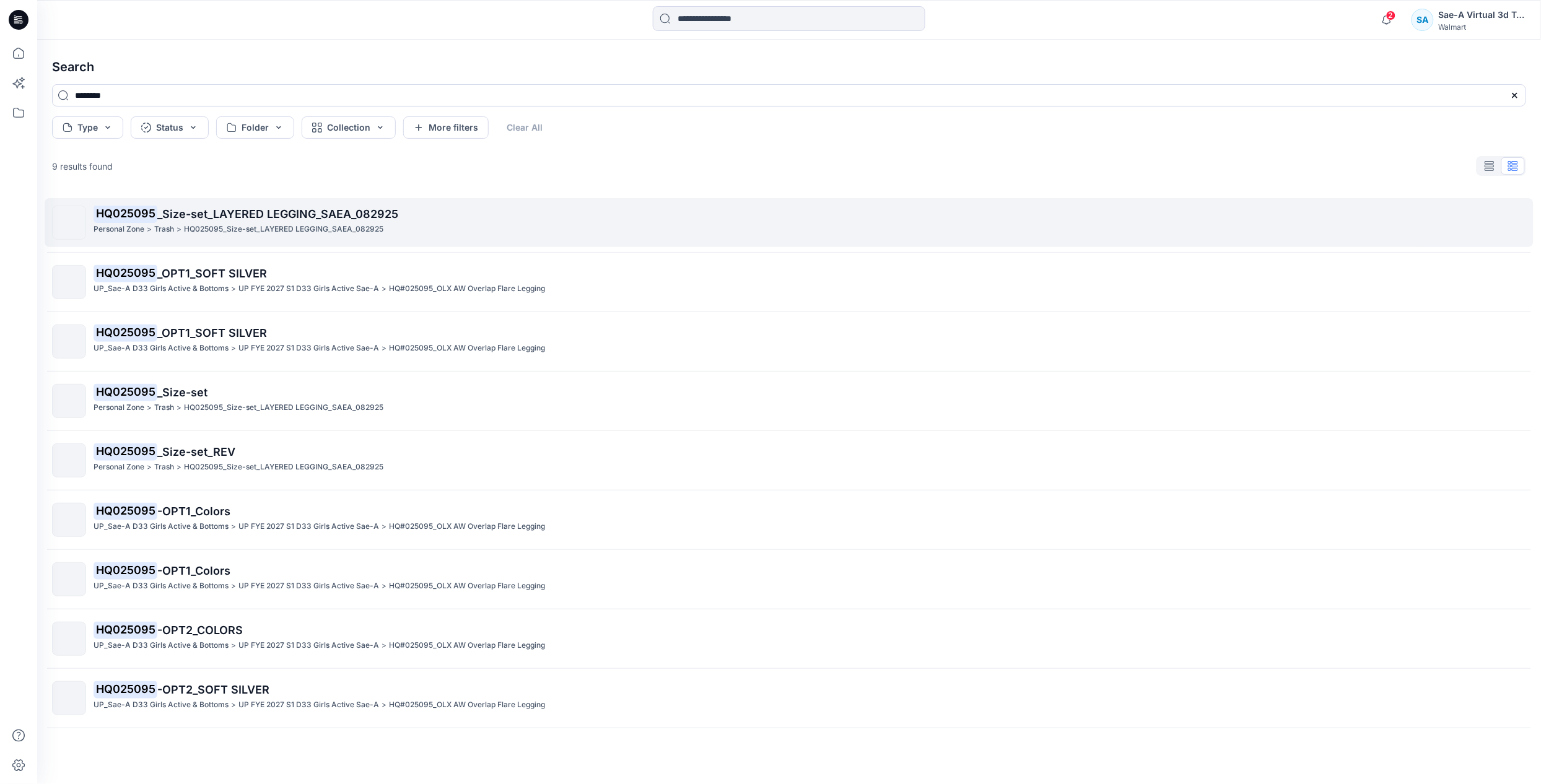
click at [321, 218] on span "_Size-set_LAYERED LEGGING_SAEA_082925" at bounding box center [277, 214] width 241 height 13
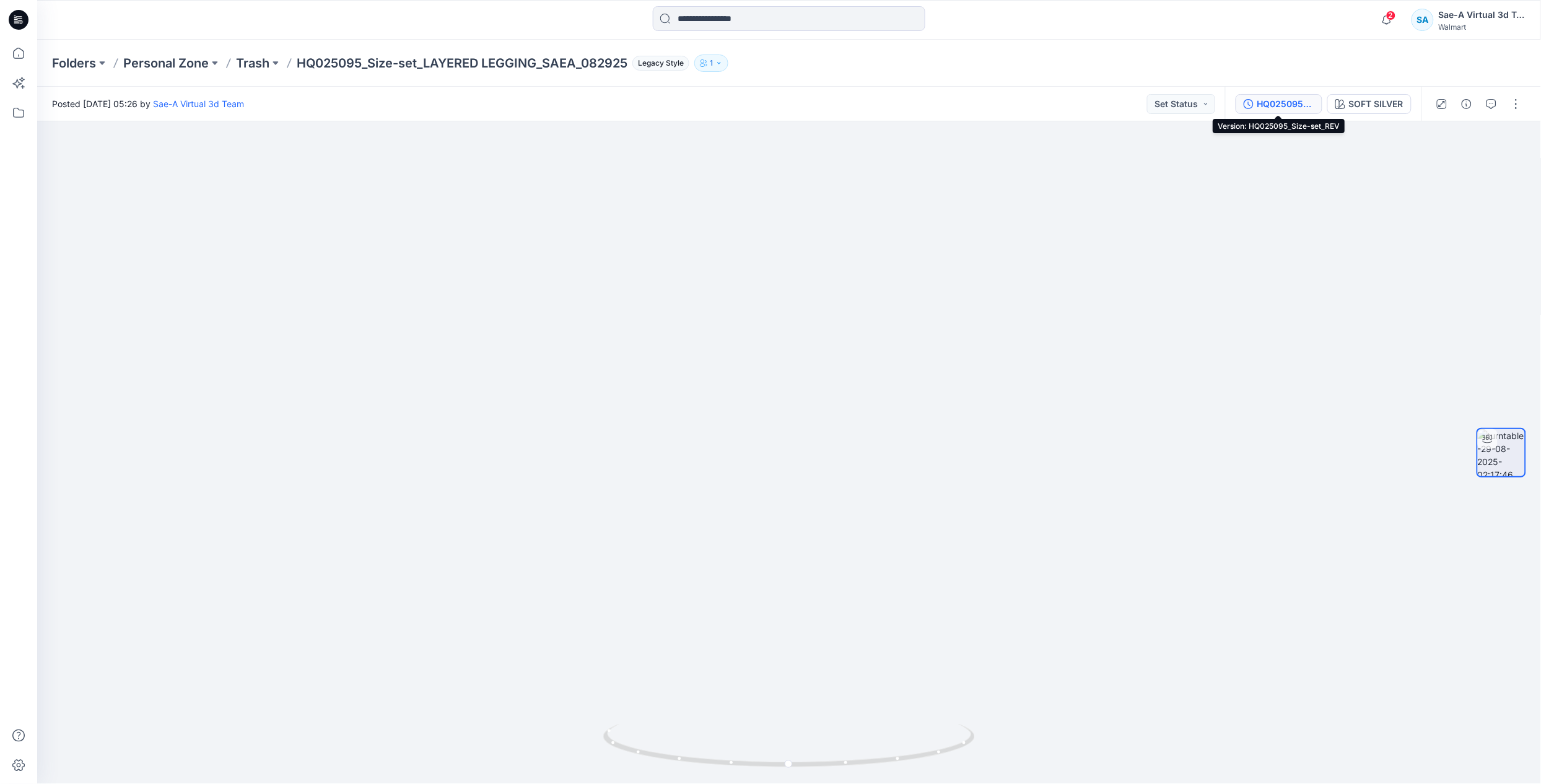
click at [1272, 107] on div "HQ025095_Size-set_REV" at bounding box center [1286, 104] width 57 height 14
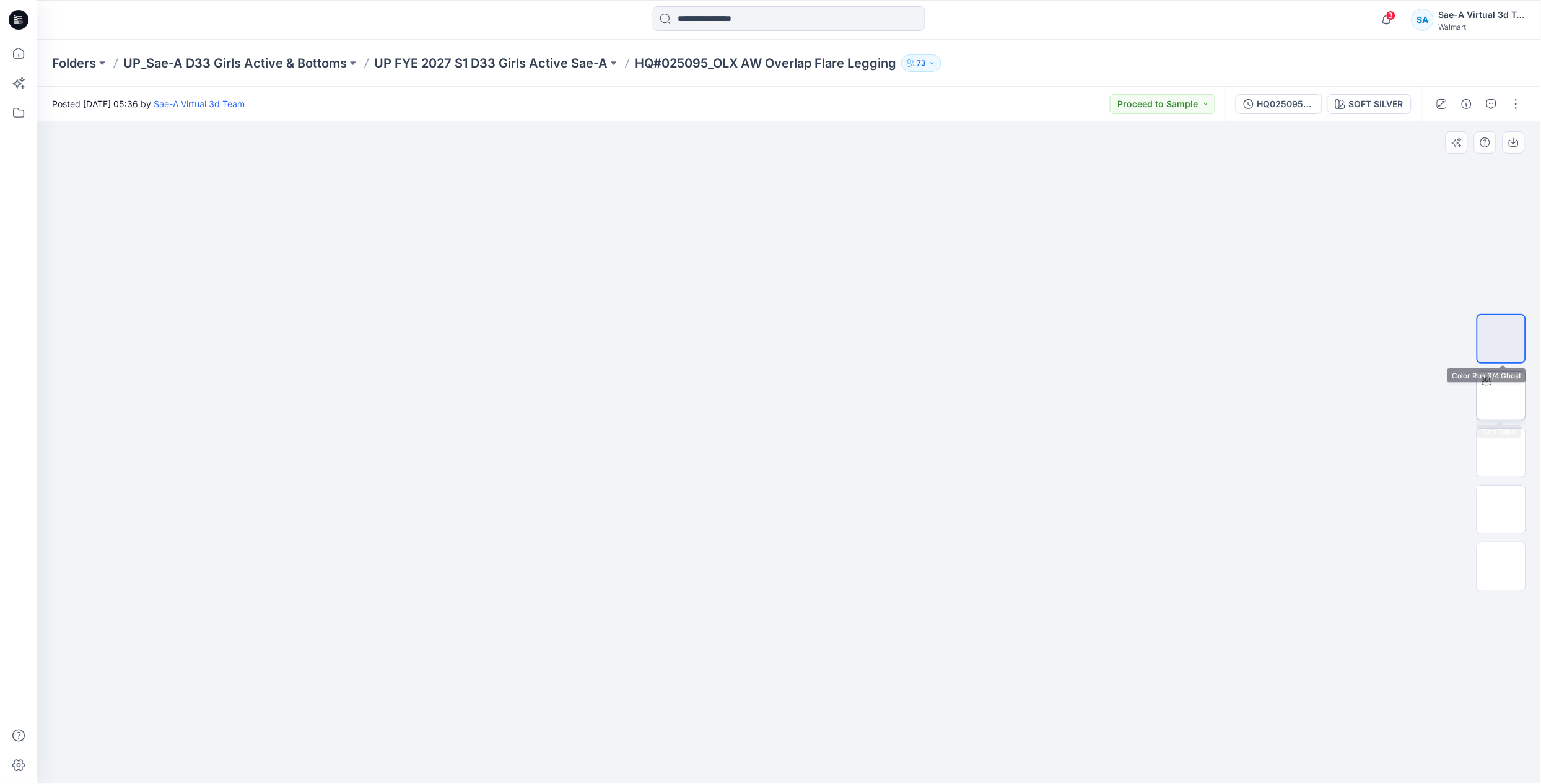
click at [1501, 395] on img at bounding box center [1501, 395] width 0 height 0
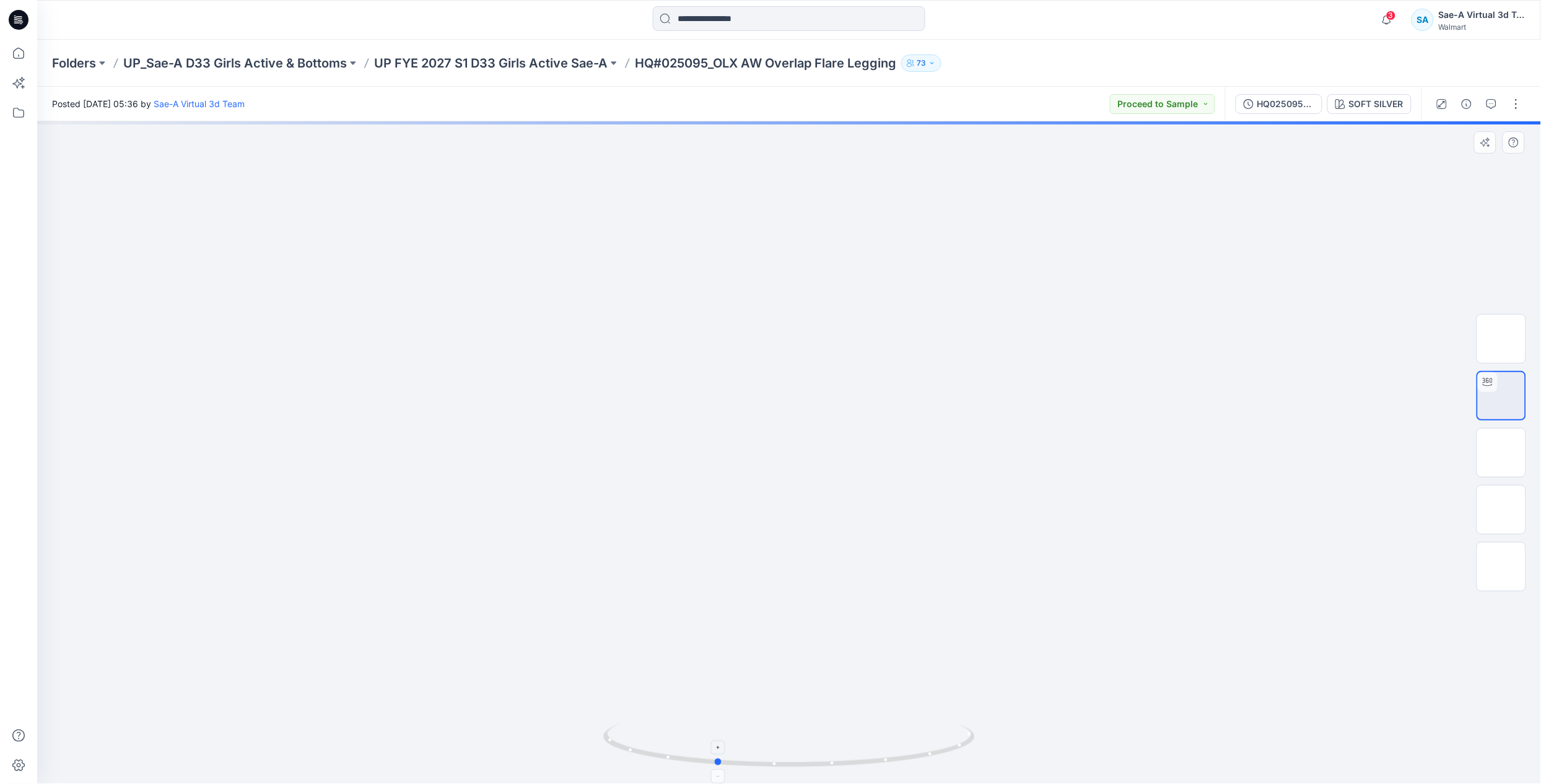
drag, startPoint x: 912, startPoint y: 761, endPoint x: 839, endPoint y: 763, distance: 73.0
click at [839, 763] on icon at bounding box center [790, 747] width 375 height 46
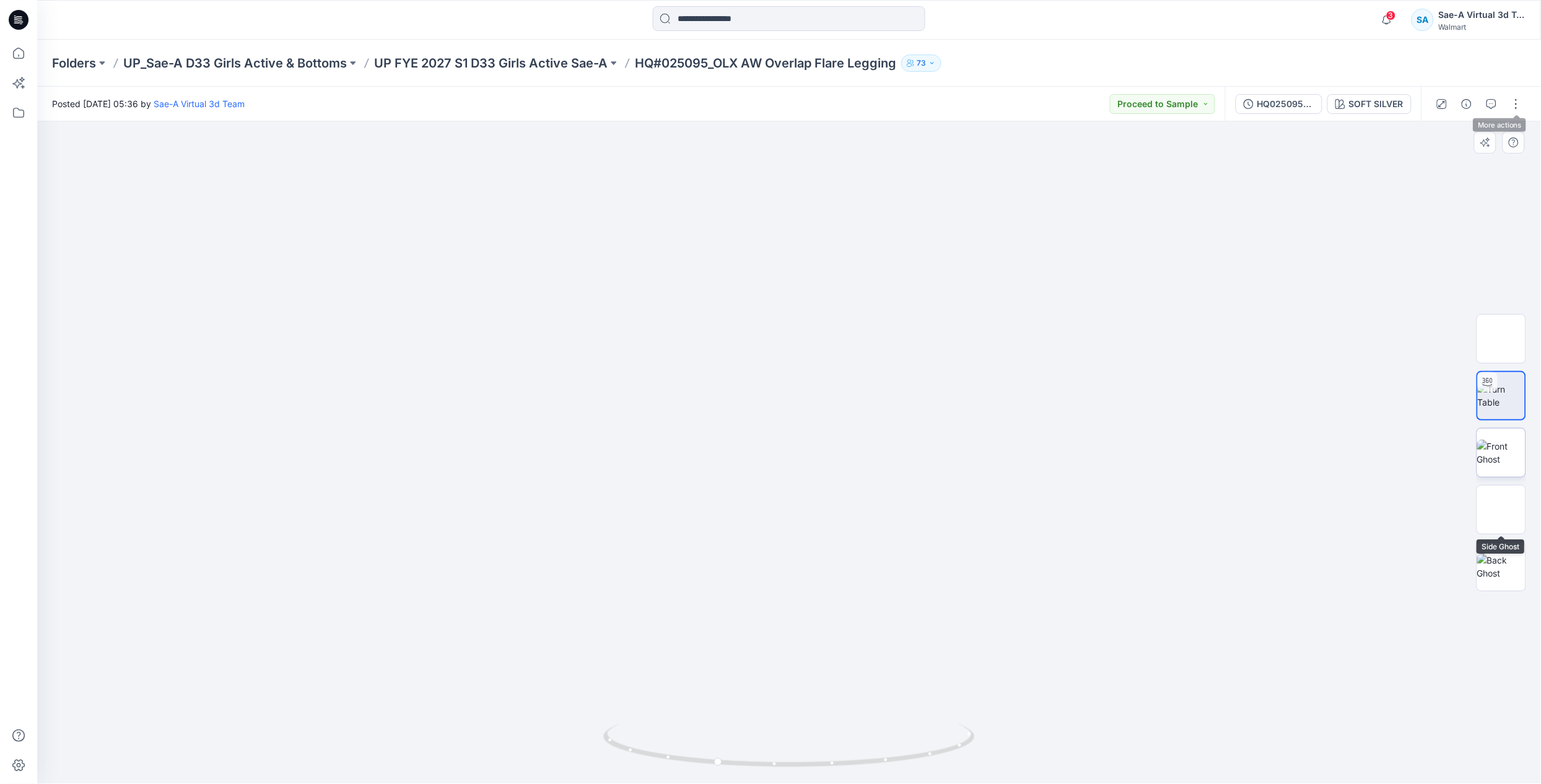
click at [1493, 443] on img at bounding box center [1501, 452] width 48 height 26
click at [1511, 104] on button "button" at bounding box center [1516, 104] width 20 height 20
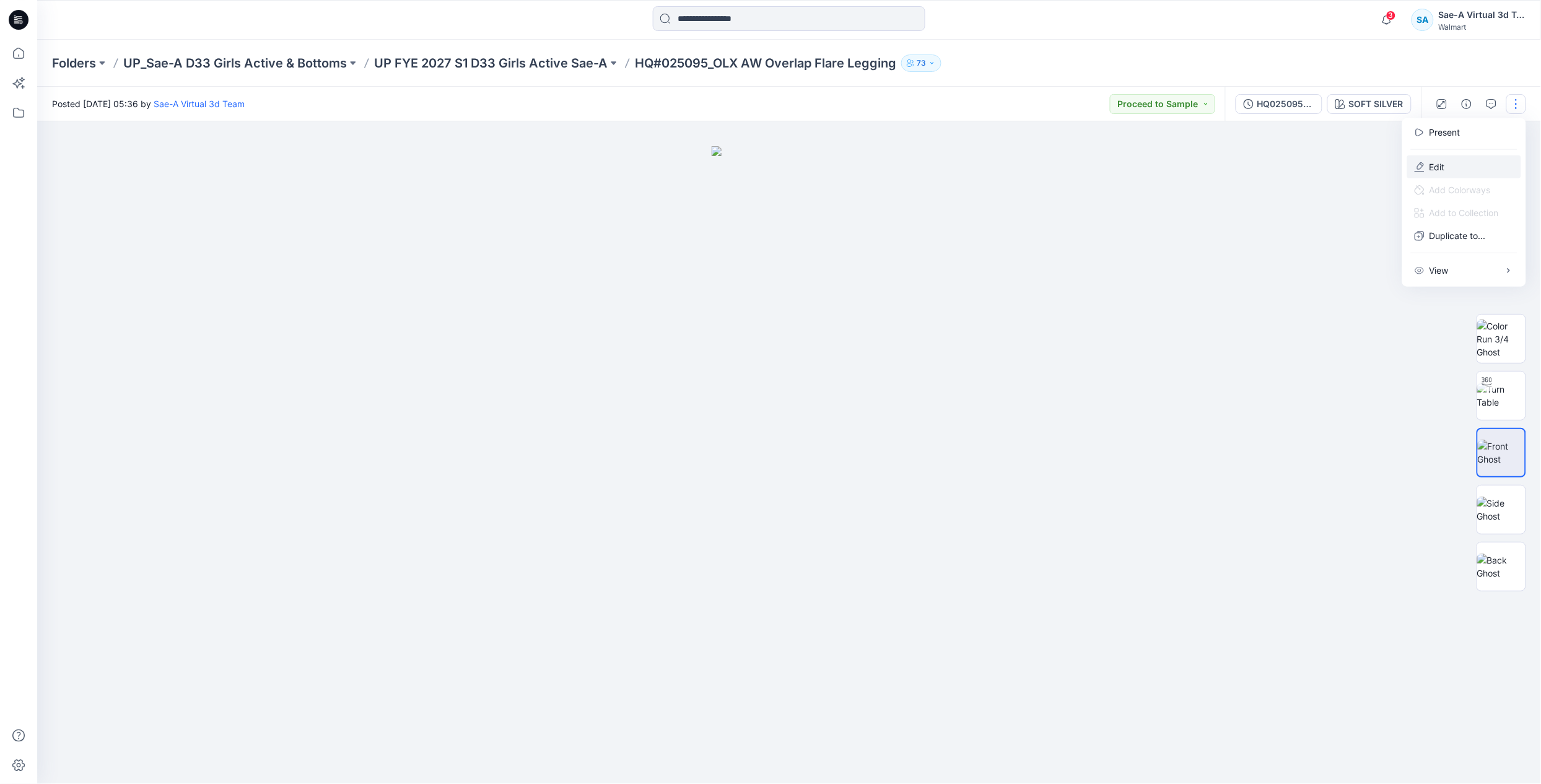
click at [1456, 157] on button "Edit" at bounding box center [1464, 167] width 114 height 23
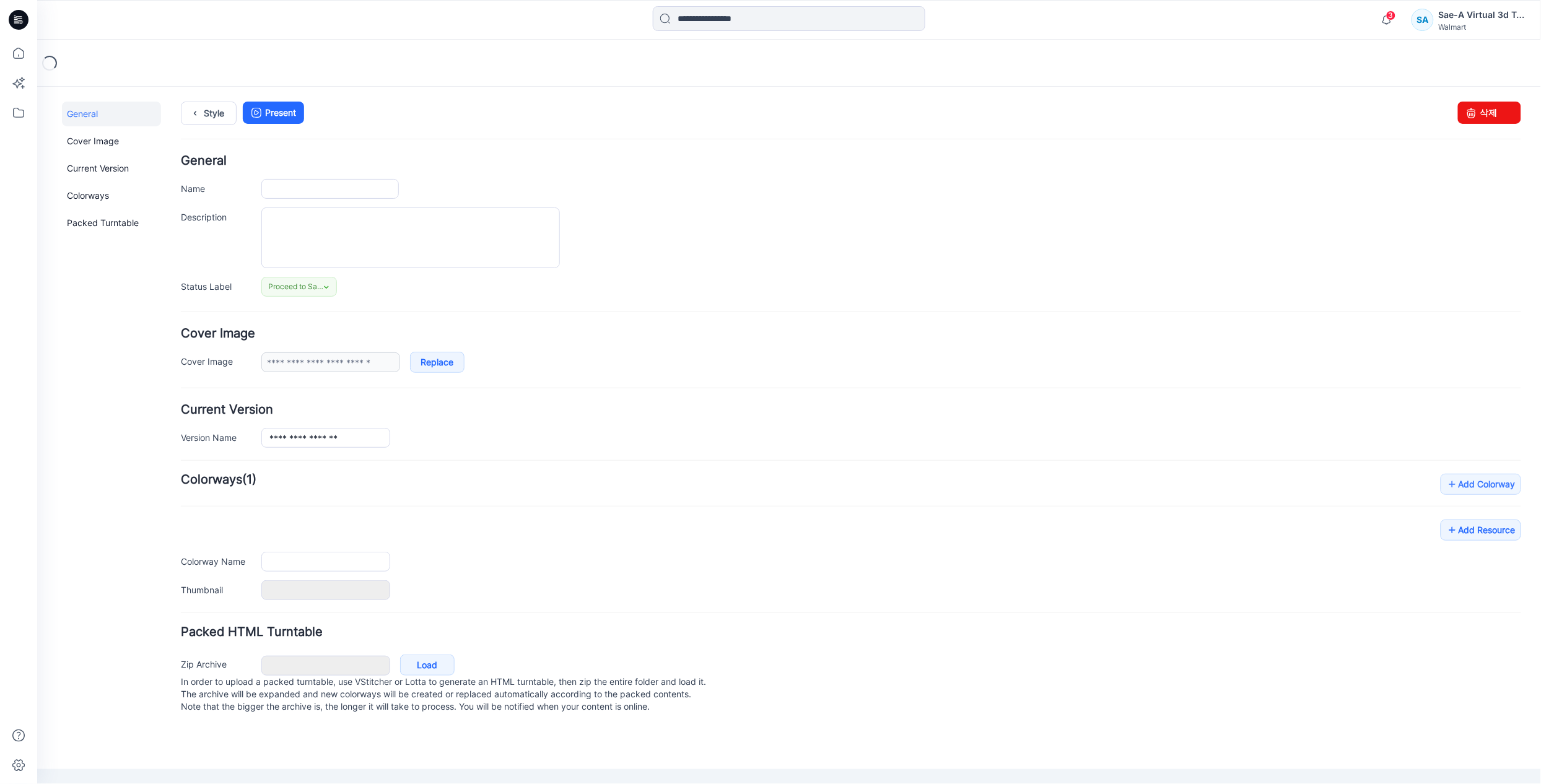
type input "**********"
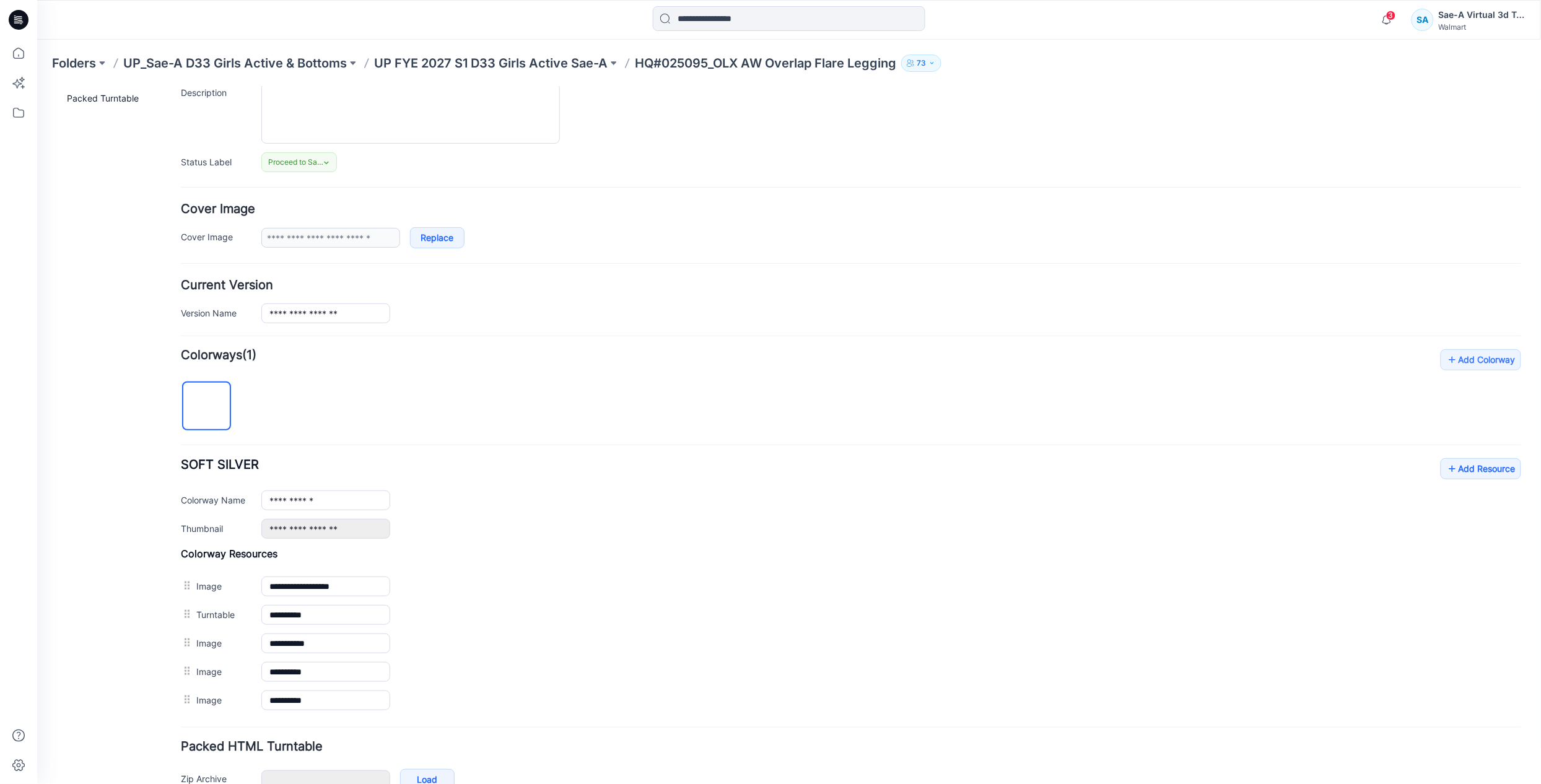
scroll to position [201, 0]
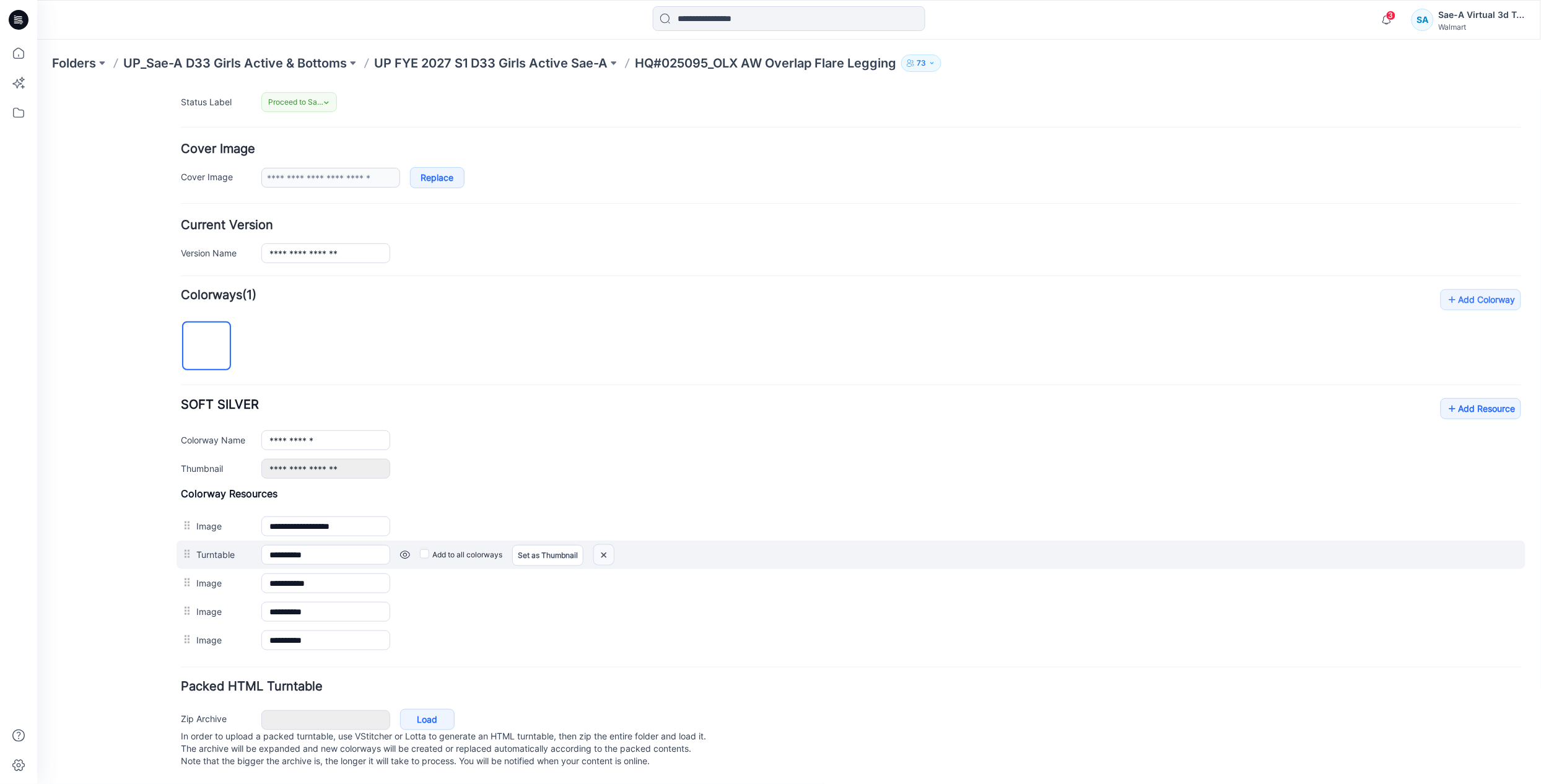
click at [607, 544] on img at bounding box center [603, 554] width 20 height 20
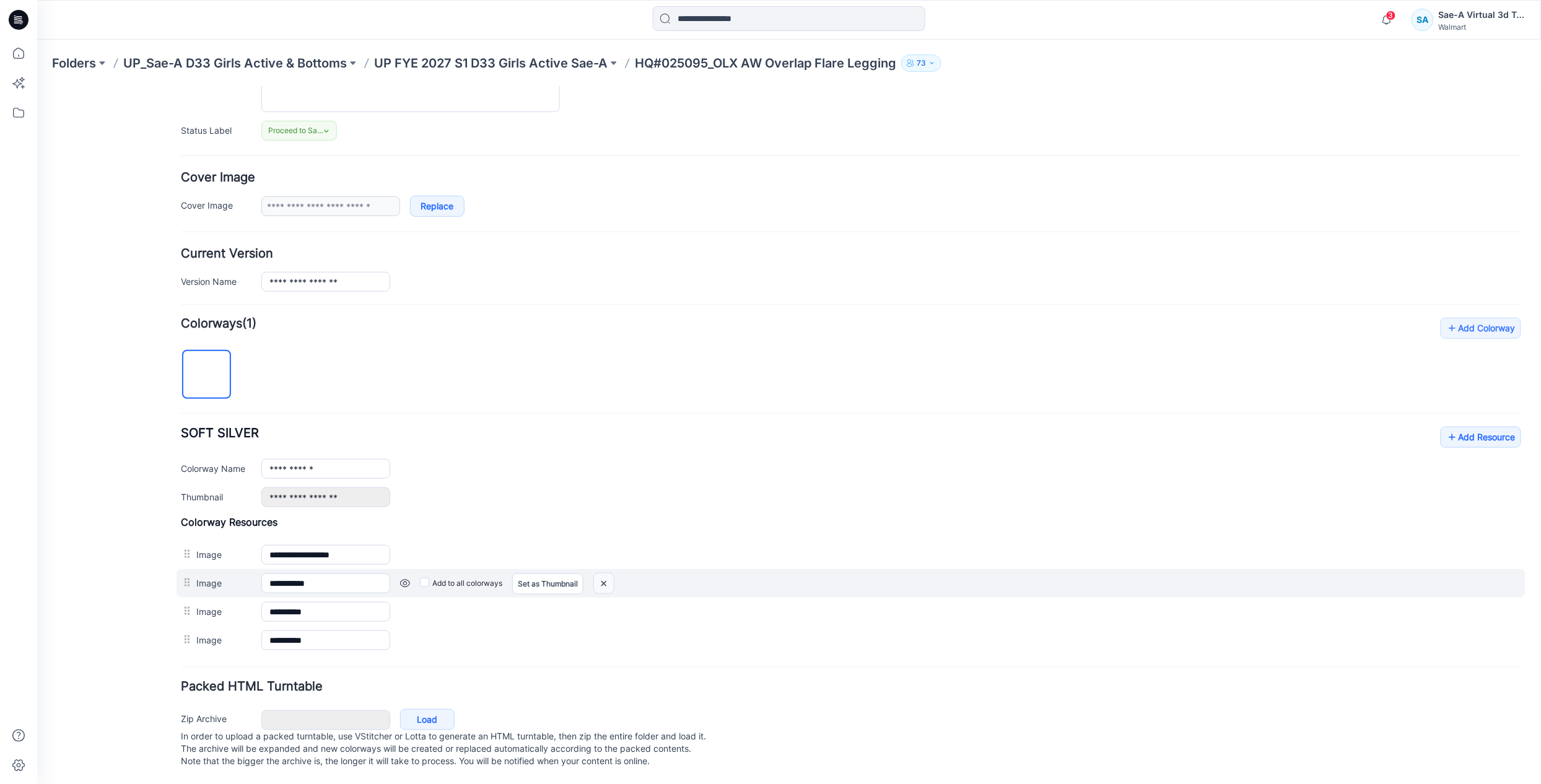
scroll to position [172, 0]
click at [611, 572] on img at bounding box center [603, 582] width 20 height 20
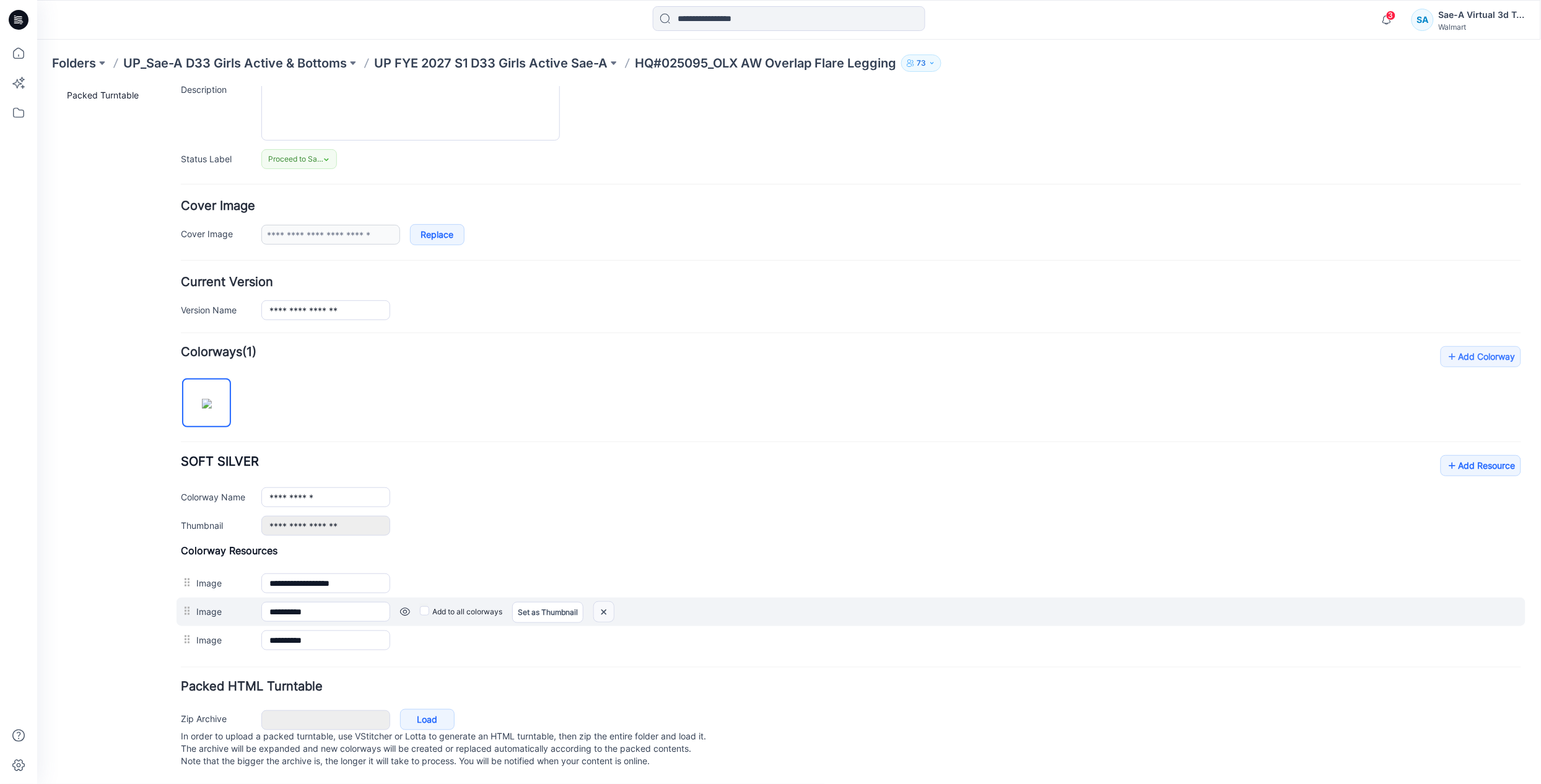
scroll to position [143, 0]
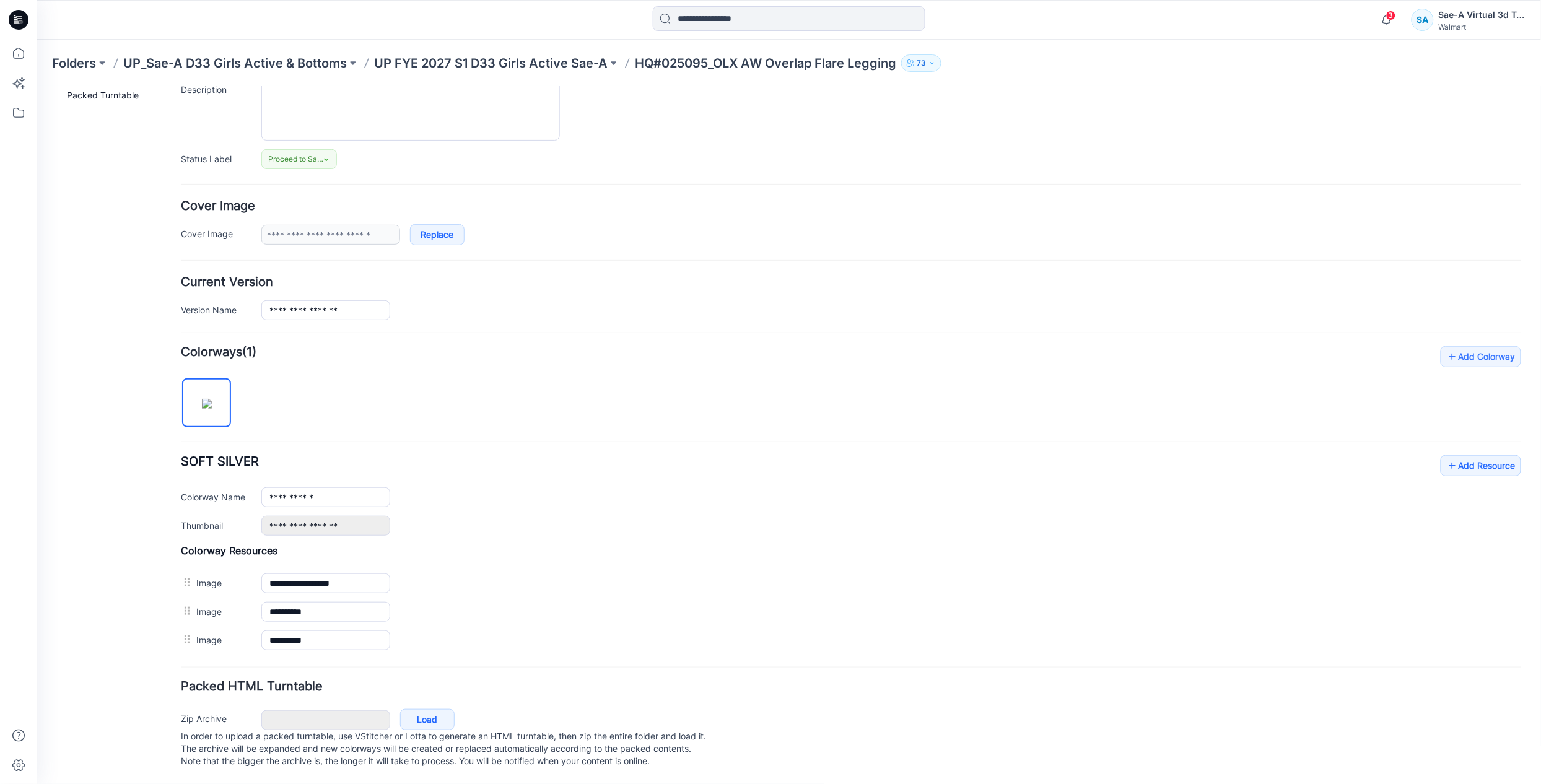
click at [37, 86] on img at bounding box center [37, 86] width 0 height 0
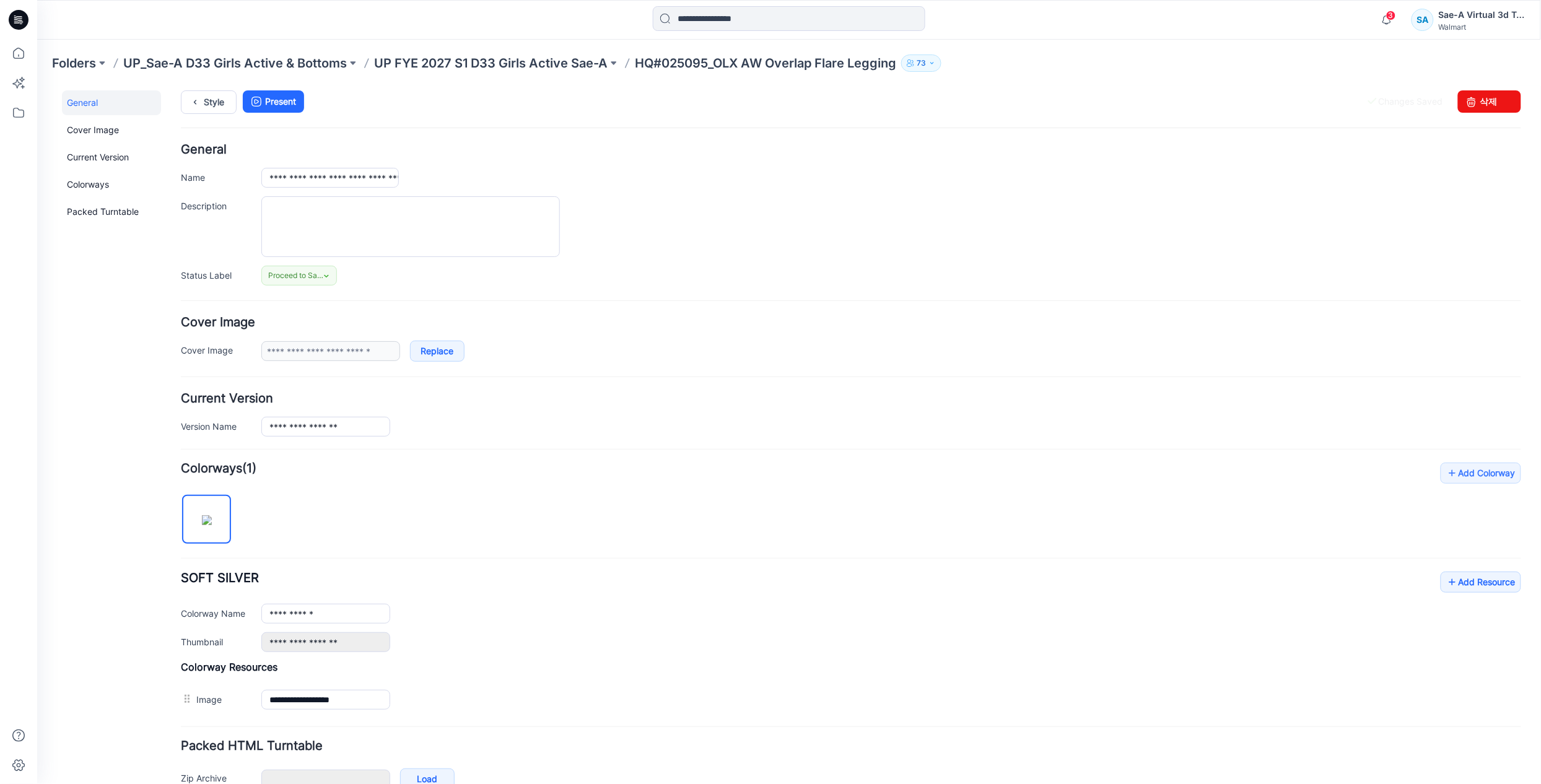
scroll to position [0, 0]
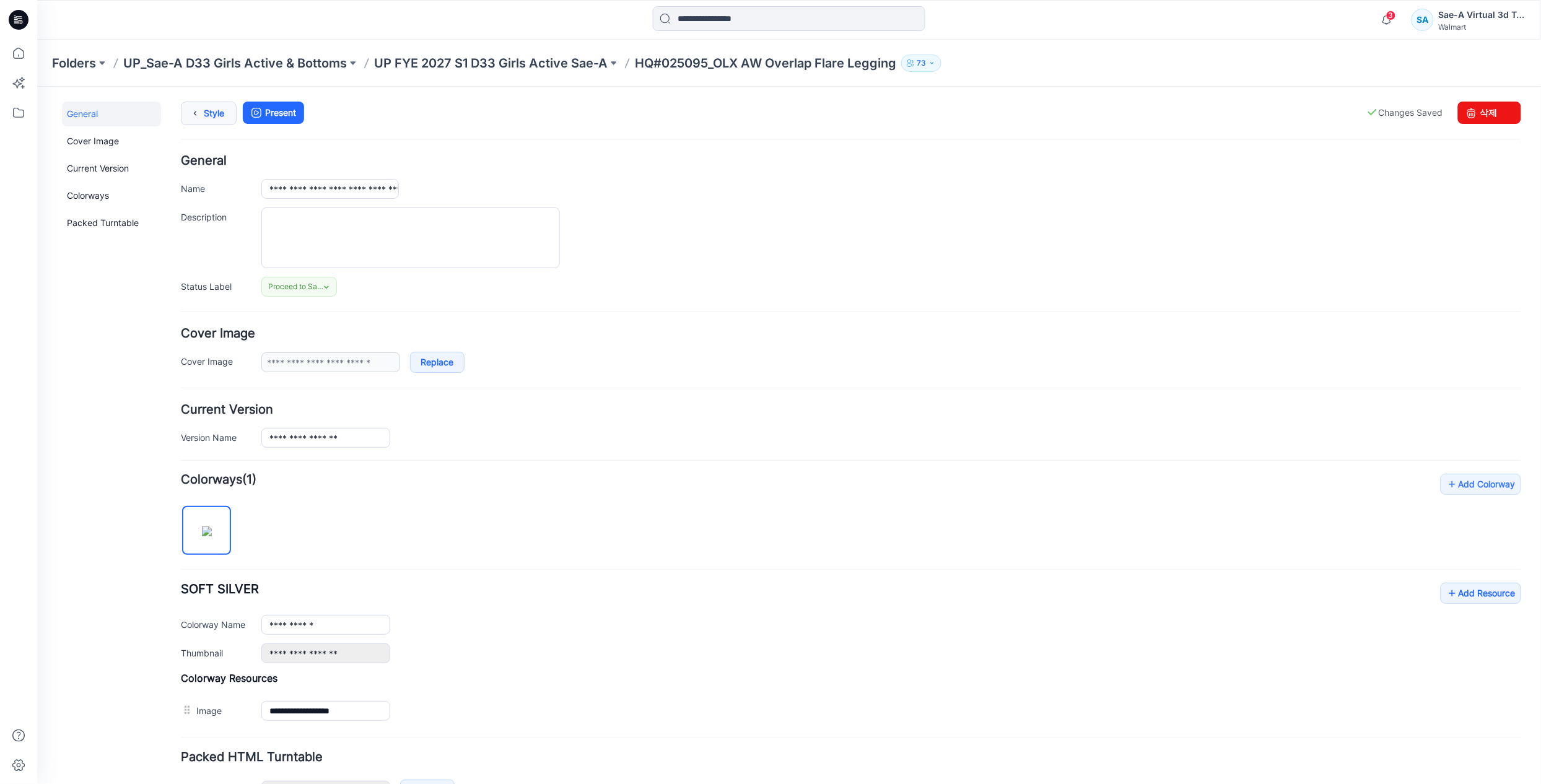
click at [214, 110] on link "Style" at bounding box center [208, 112] width 56 height 23
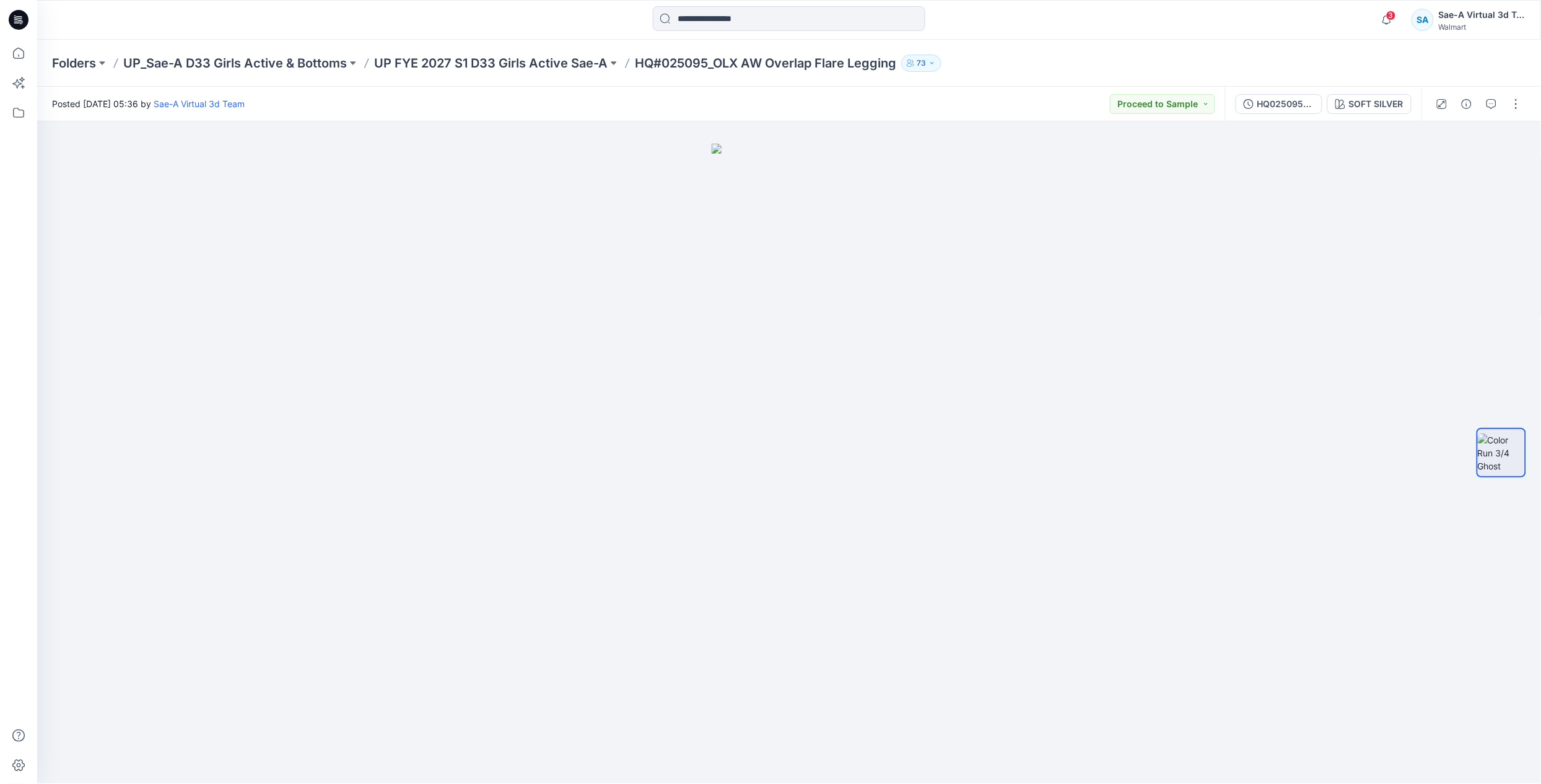
click at [1033, 57] on div "Folders UP_Sae-A D33 Girls Active & Bottoms UP FYE 2027 S1 D33 Girls Active Sae…" at bounding box center [740, 63] width 1377 height 17
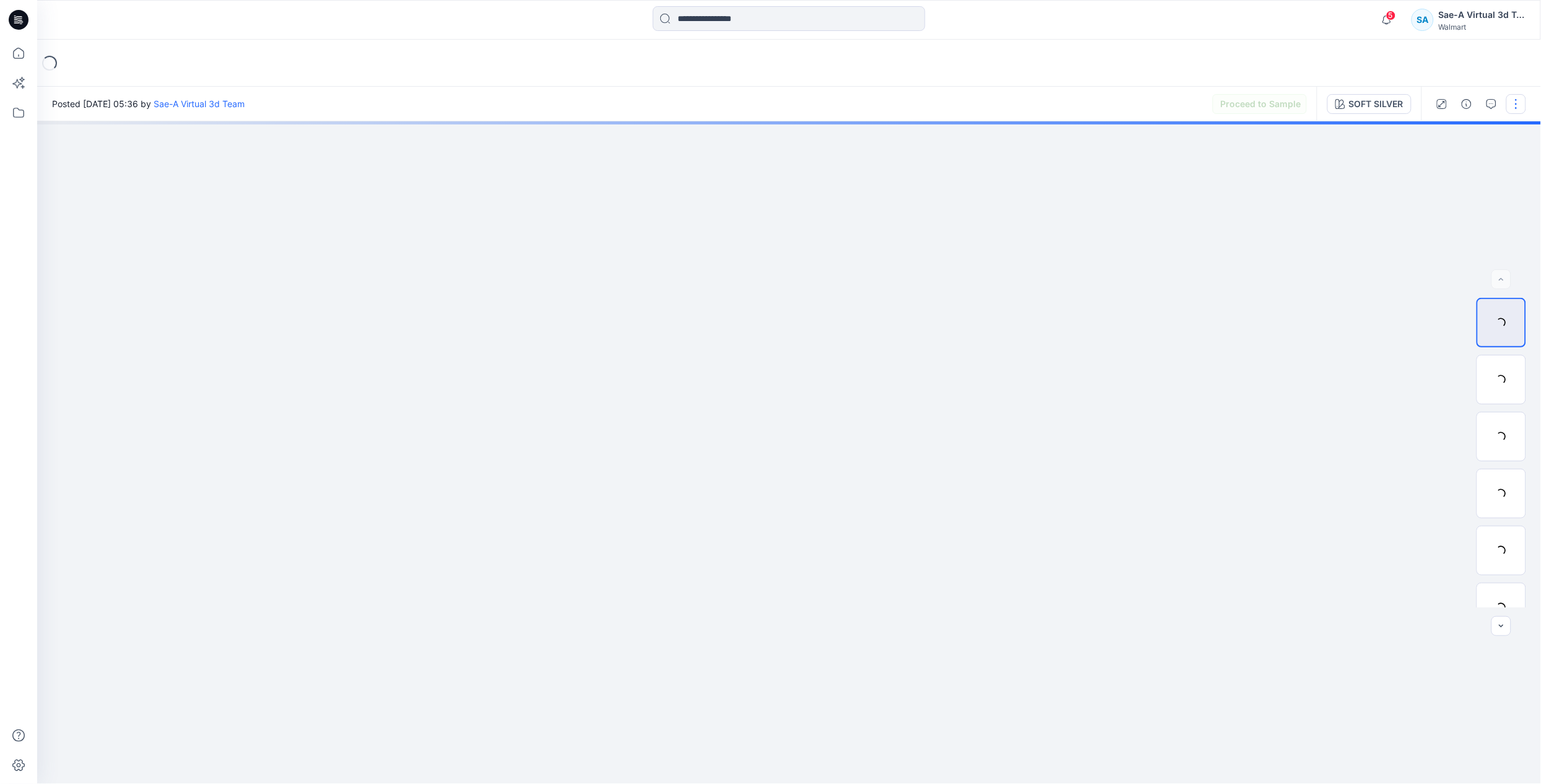
click at [1518, 95] on button "button" at bounding box center [1516, 104] width 20 height 20
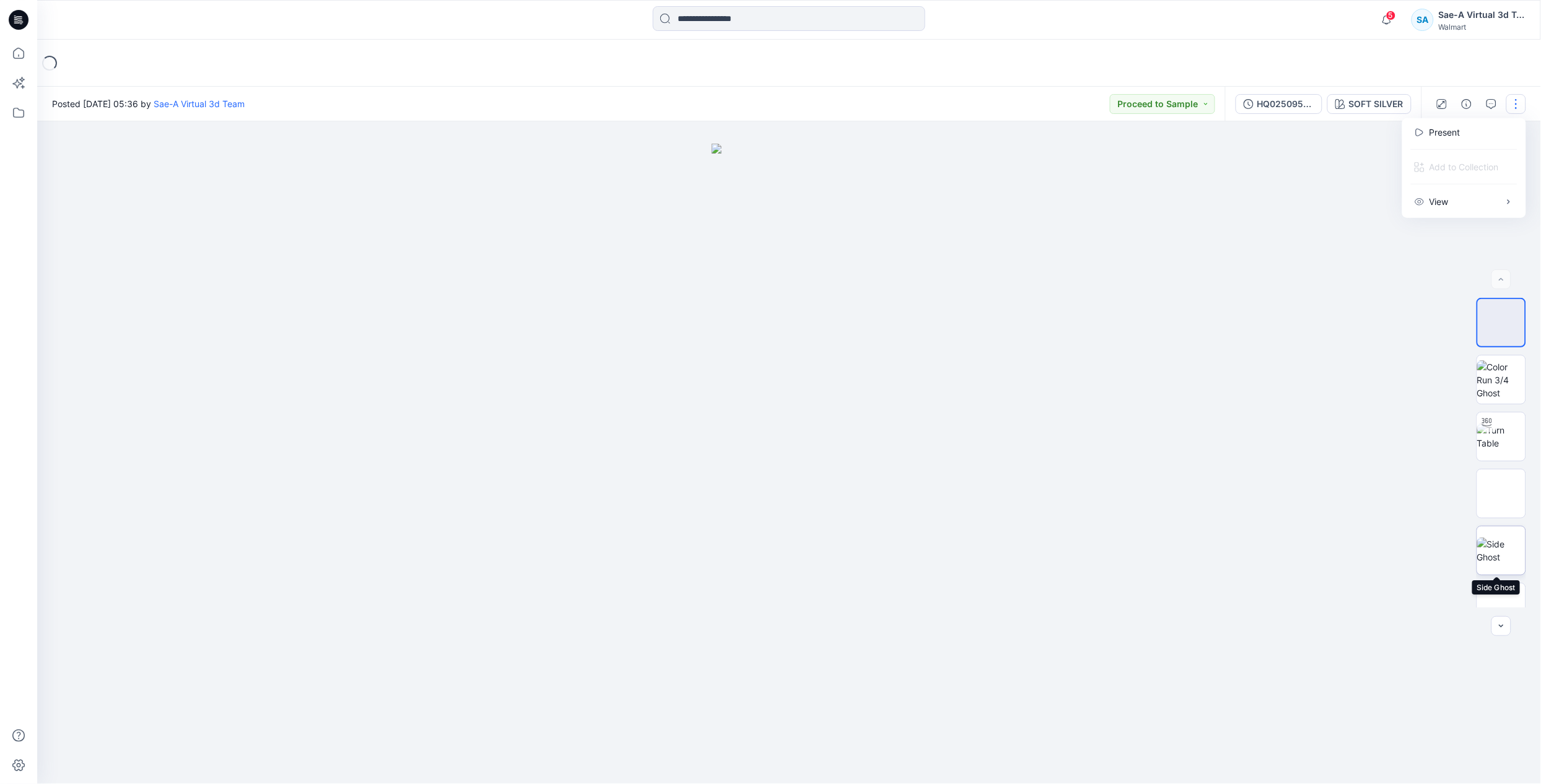
click at [1500, 551] on img at bounding box center [1501, 550] width 48 height 26
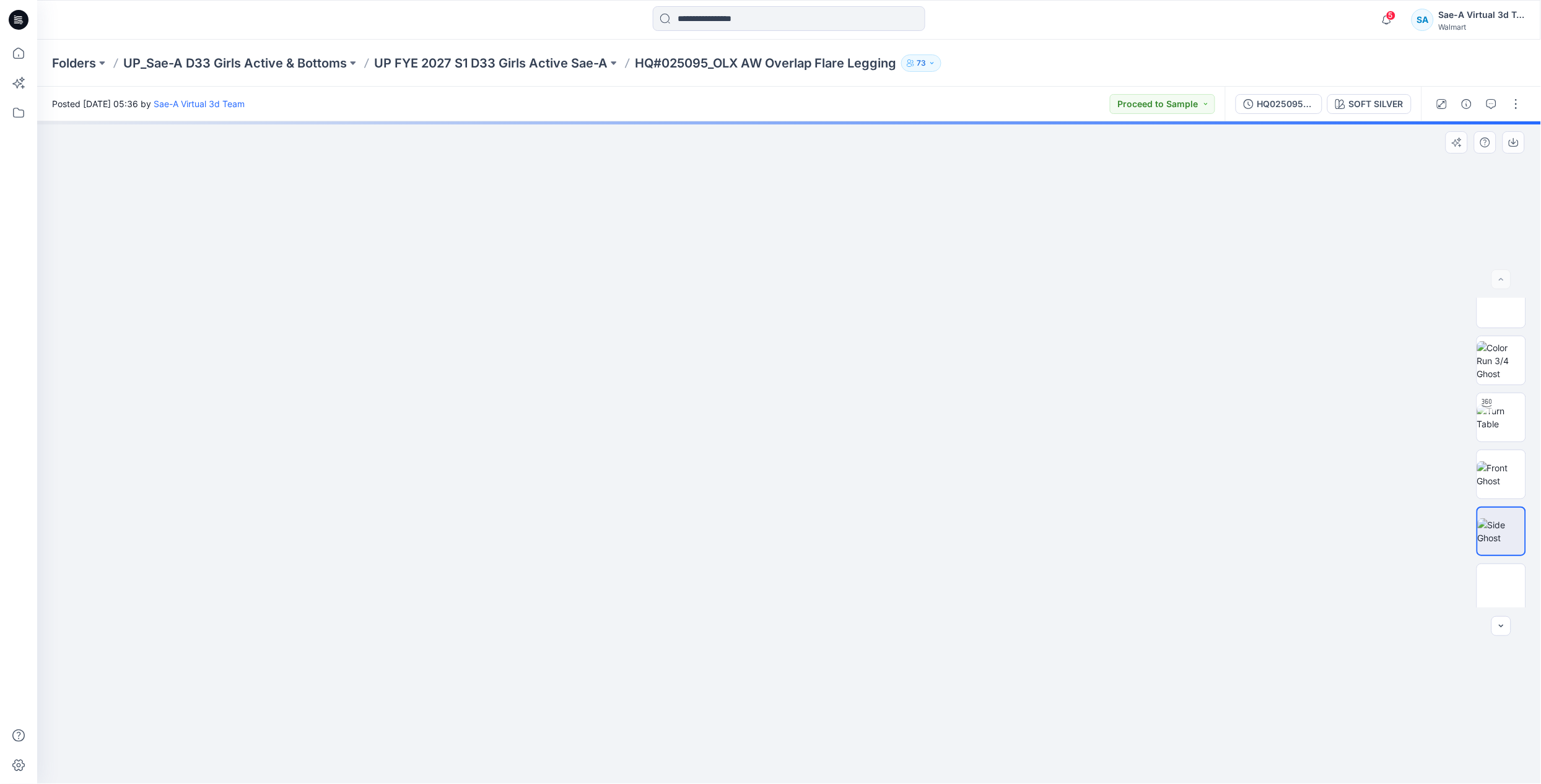
scroll to position [24, 0]
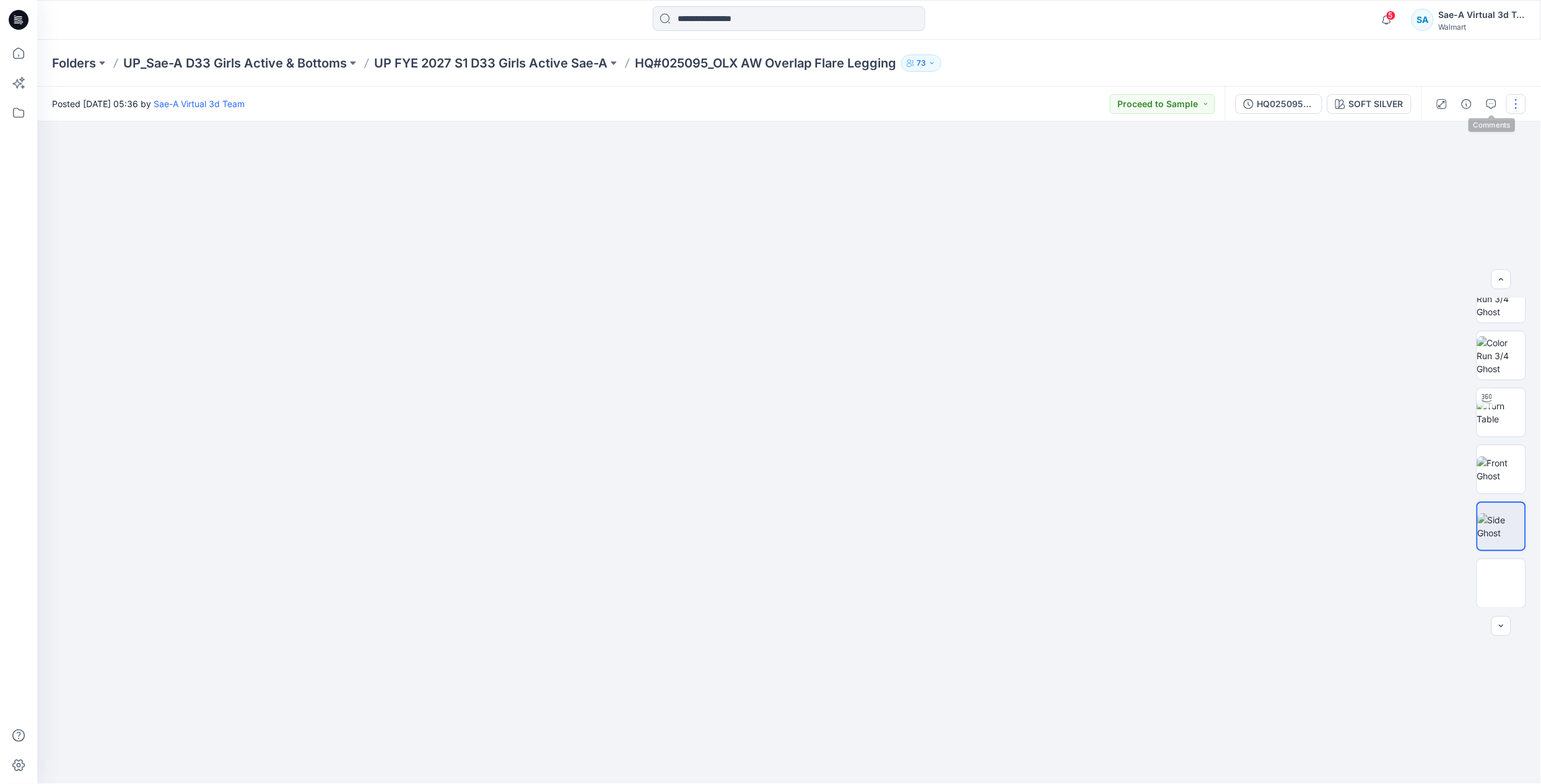
click at [1510, 100] on button "button" at bounding box center [1516, 104] width 20 height 20
click at [1440, 166] on p "Edit" at bounding box center [1437, 167] width 15 height 13
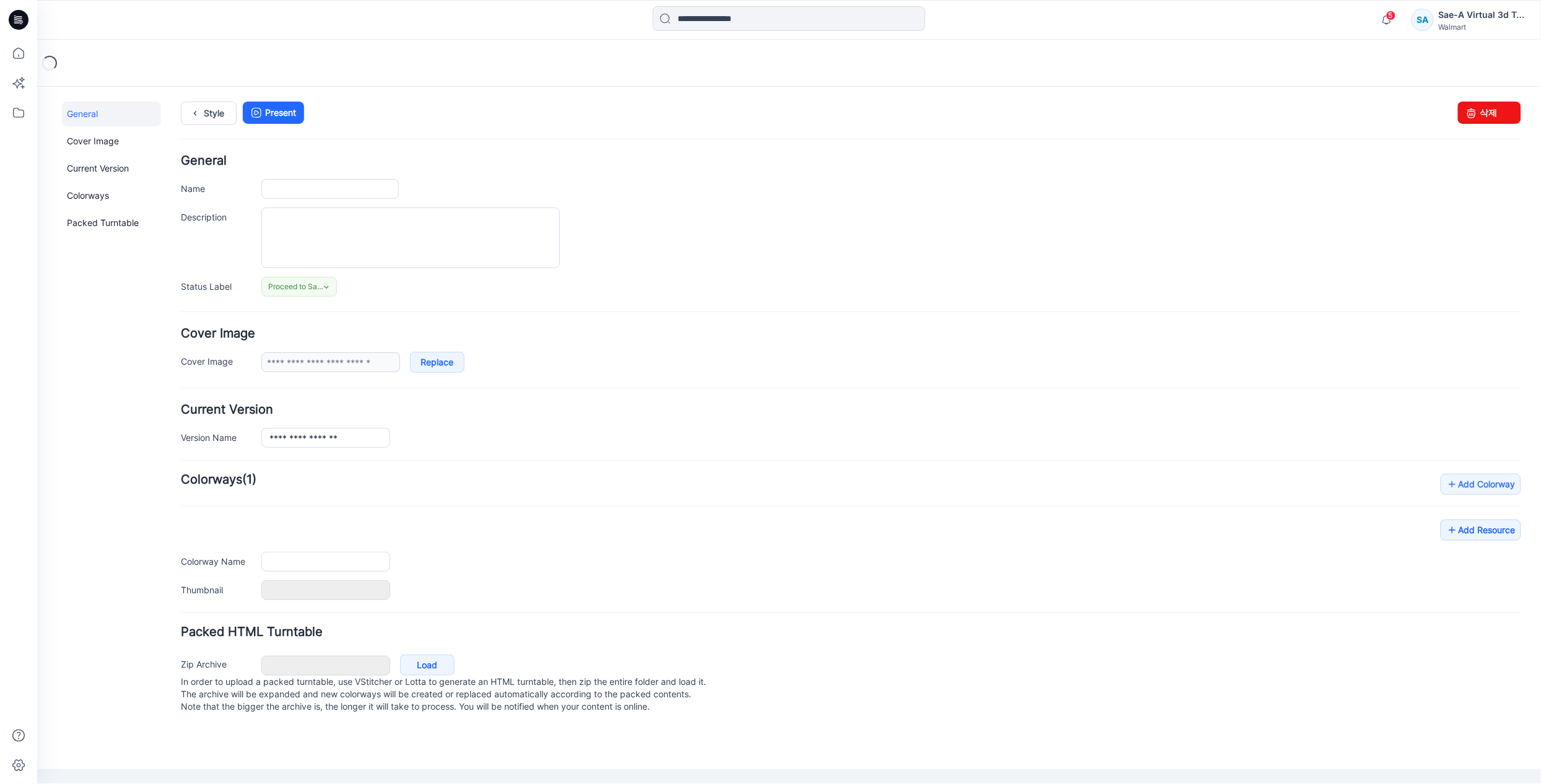
type input "**********"
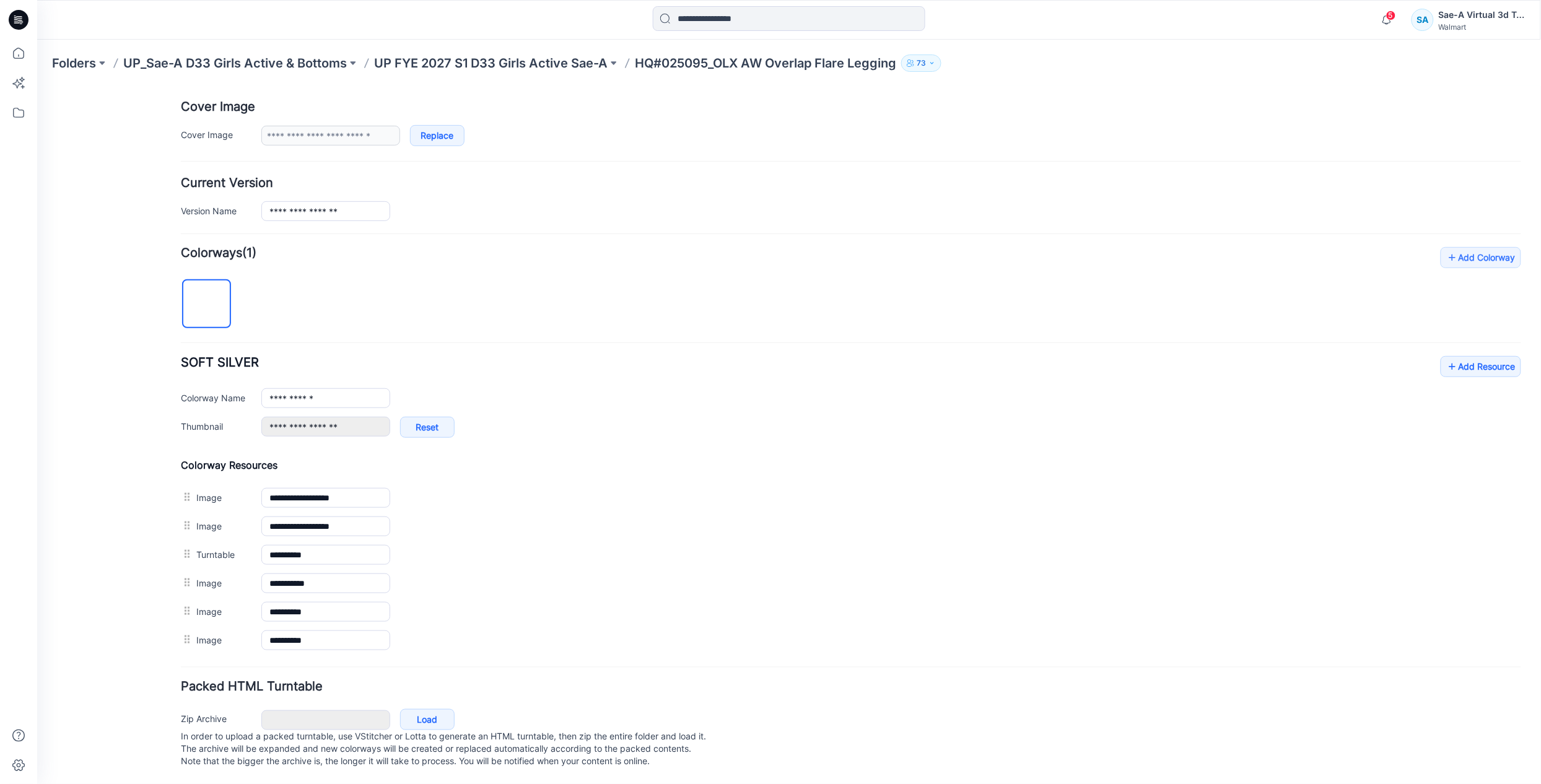
scroll to position [243, 0]
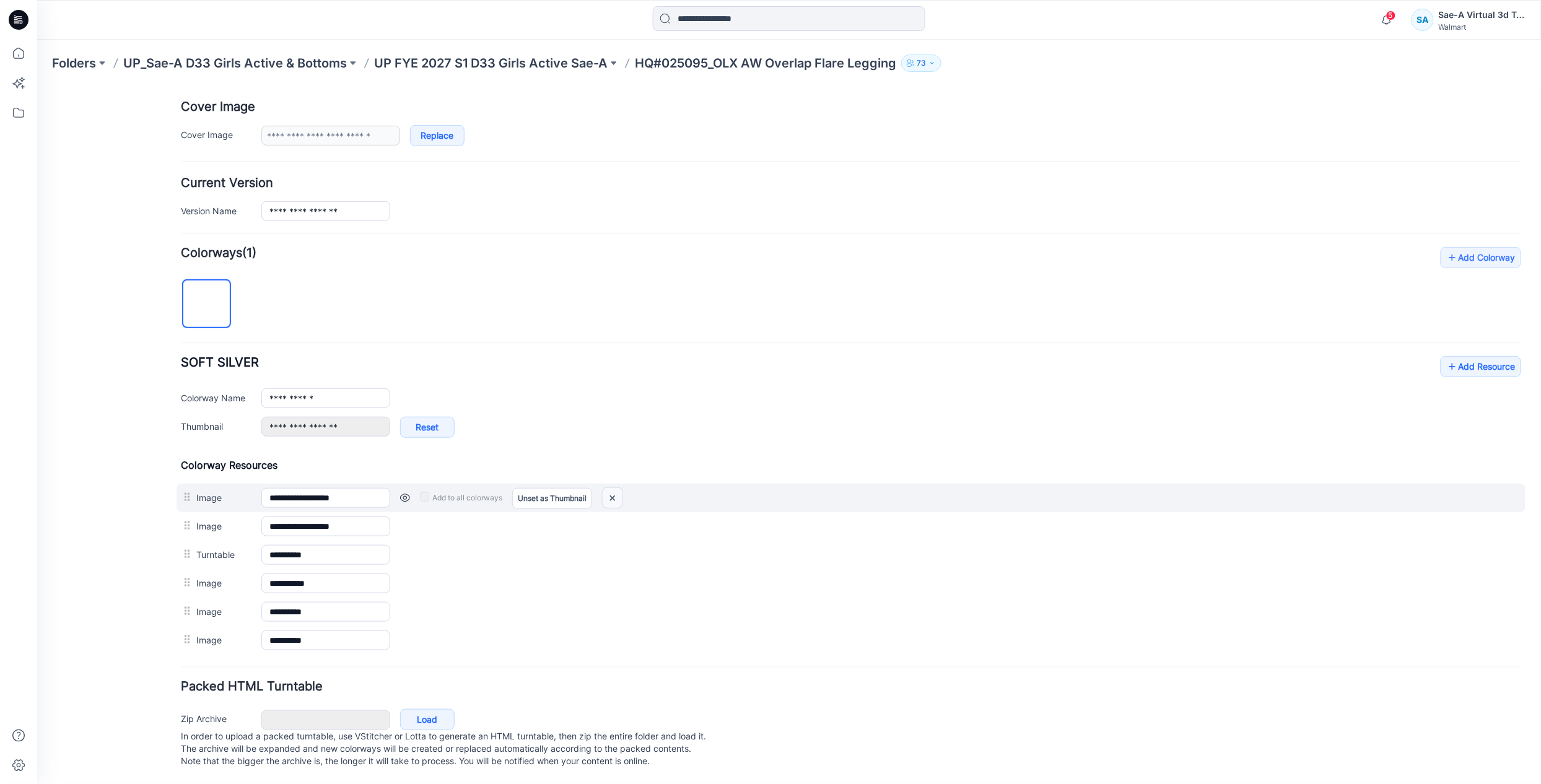
click at [613, 487] on img at bounding box center [611, 497] width 20 height 20
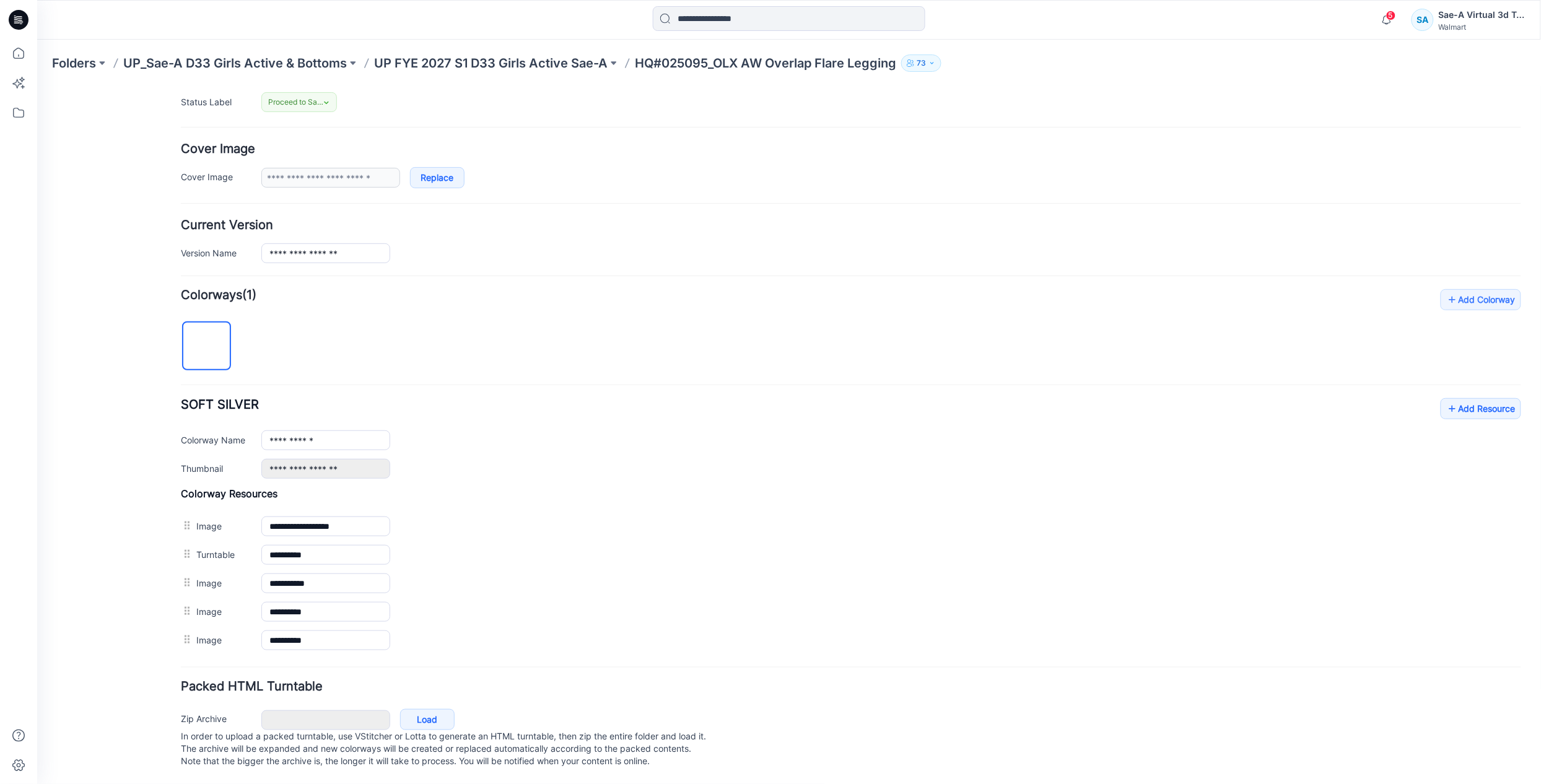
scroll to position [201, 0]
click at [1452, 397] on link "Add Resource" at bounding box center [1480, 407] width 80 height 21
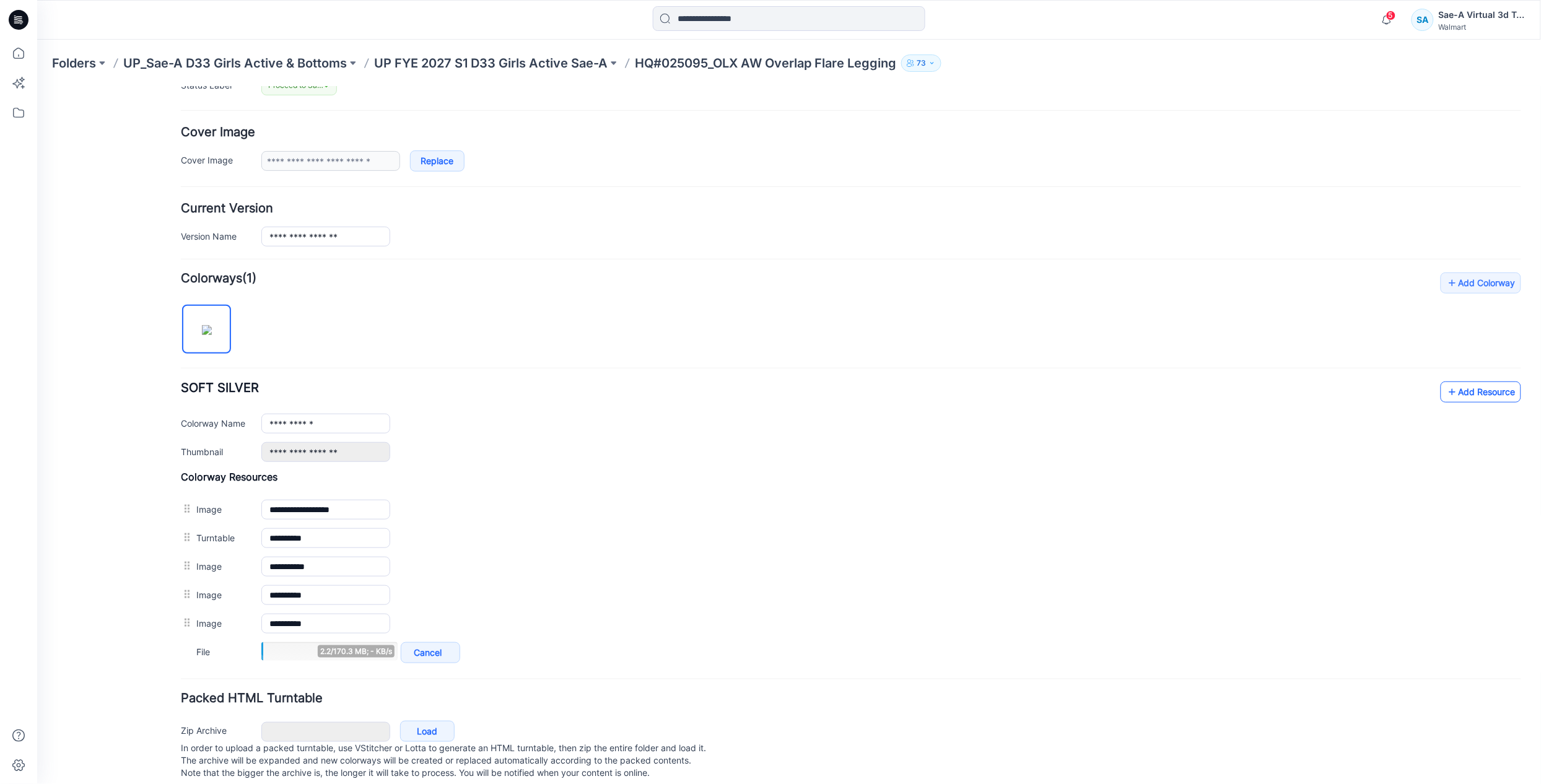
click at [1444, 399] on link "Add Resource" at bounding box center [1480, 391] width 80 height 21
